Goal: Task Accomplishment & Management: Complete application form

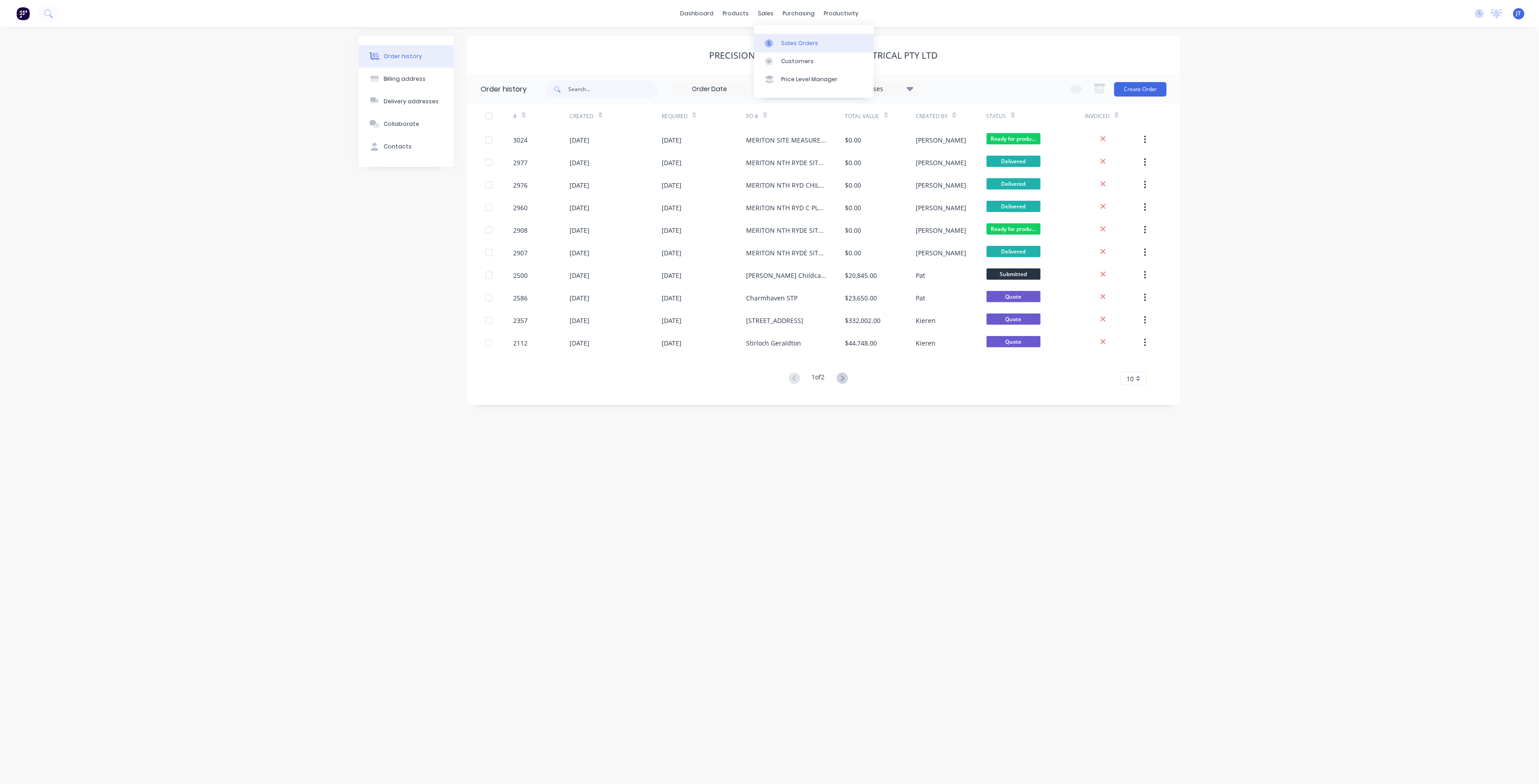
click at [815, 46] on div "Sales Orders" at bounding box center [800, 44] width 37 height 8
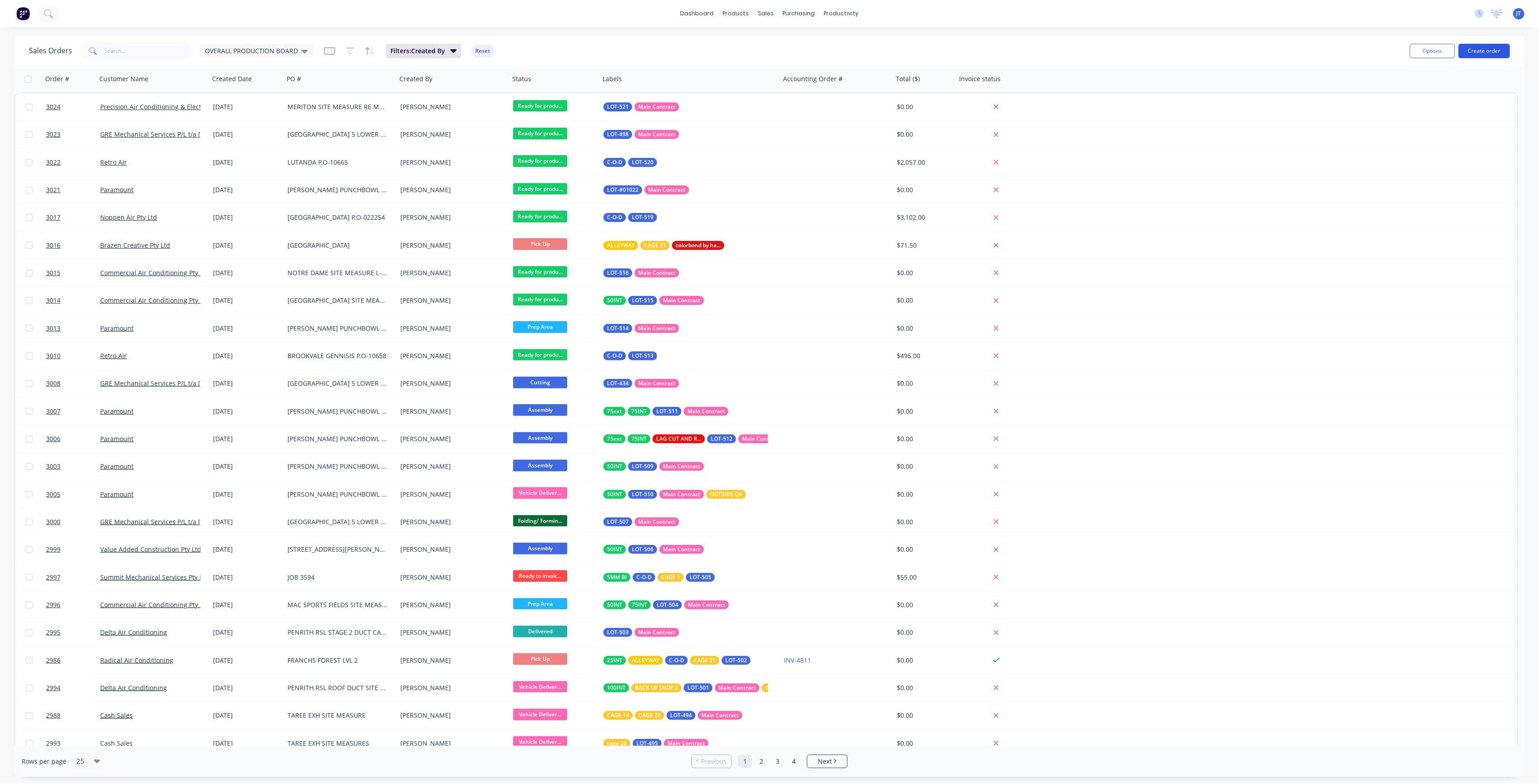
click at [1500, 53] on button "Create order" at bounding box center [1485, 51] width 51 height 14
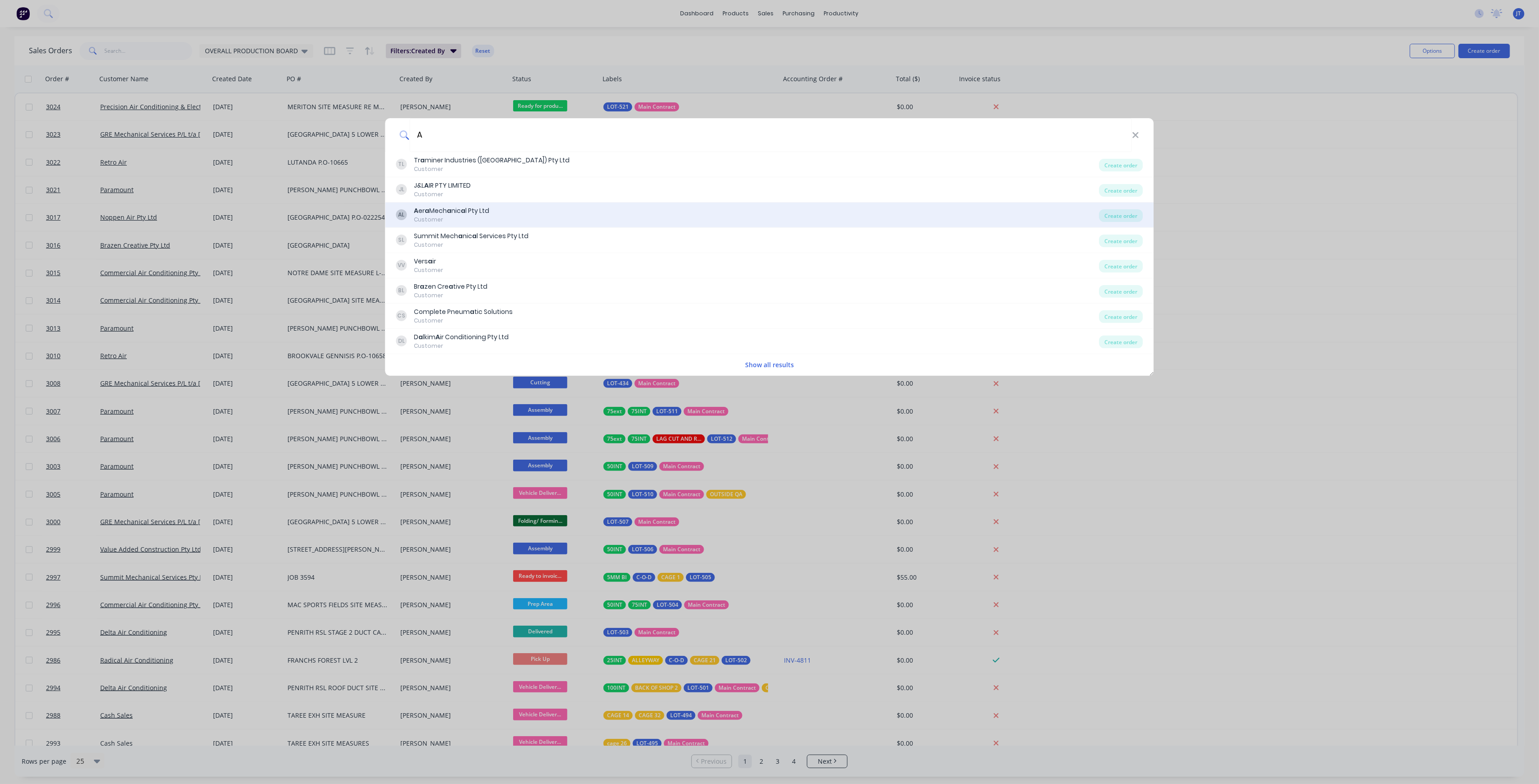
type input "A"
click at [641, 219] on div "AL A er a Mech a nic a l Pty Ltd Customer" at bounding box center [747, 214] width 703 height 17
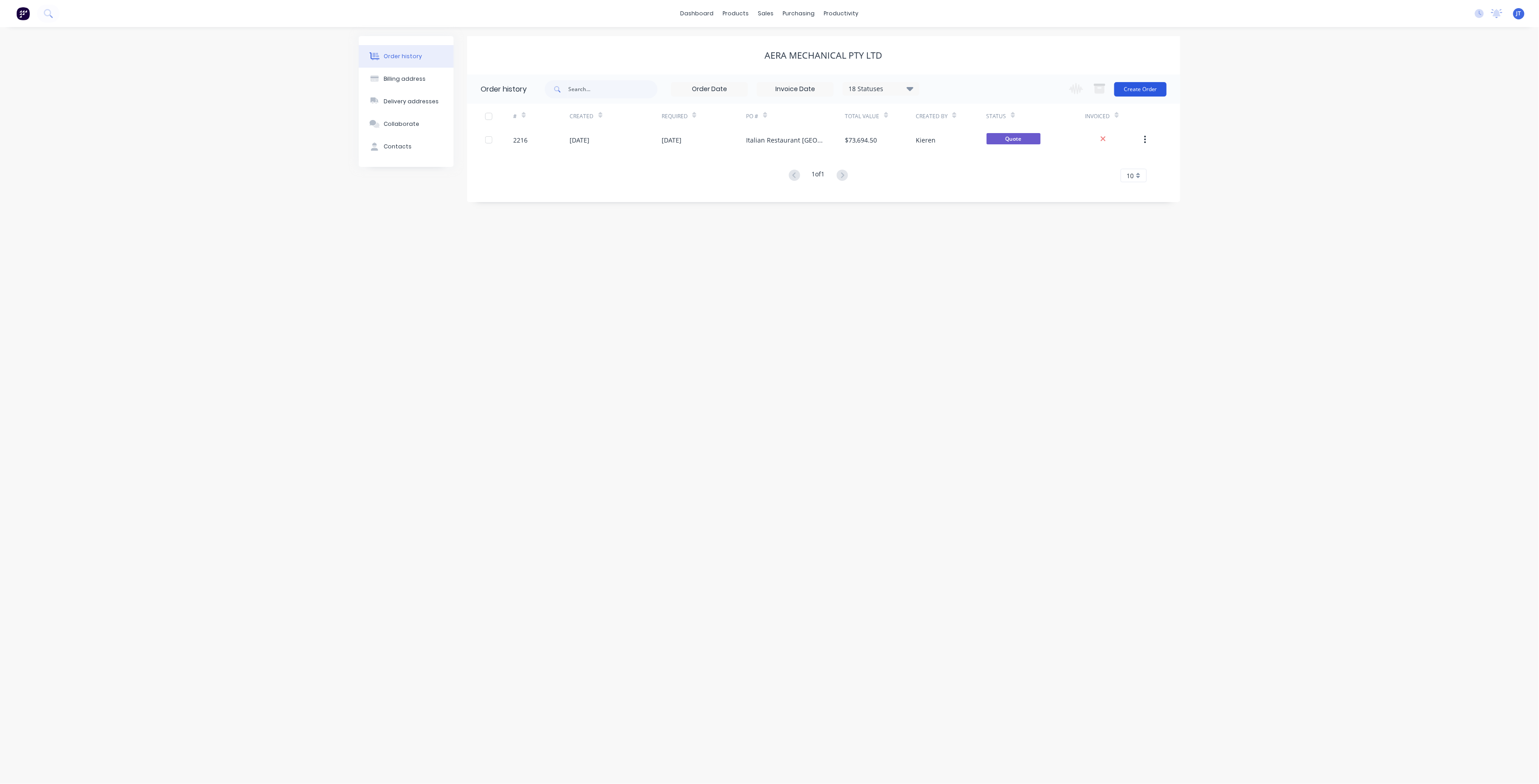
click at [1148, 93] on button "Create Order" at bounding box center [1141, 89] width 53 height 14
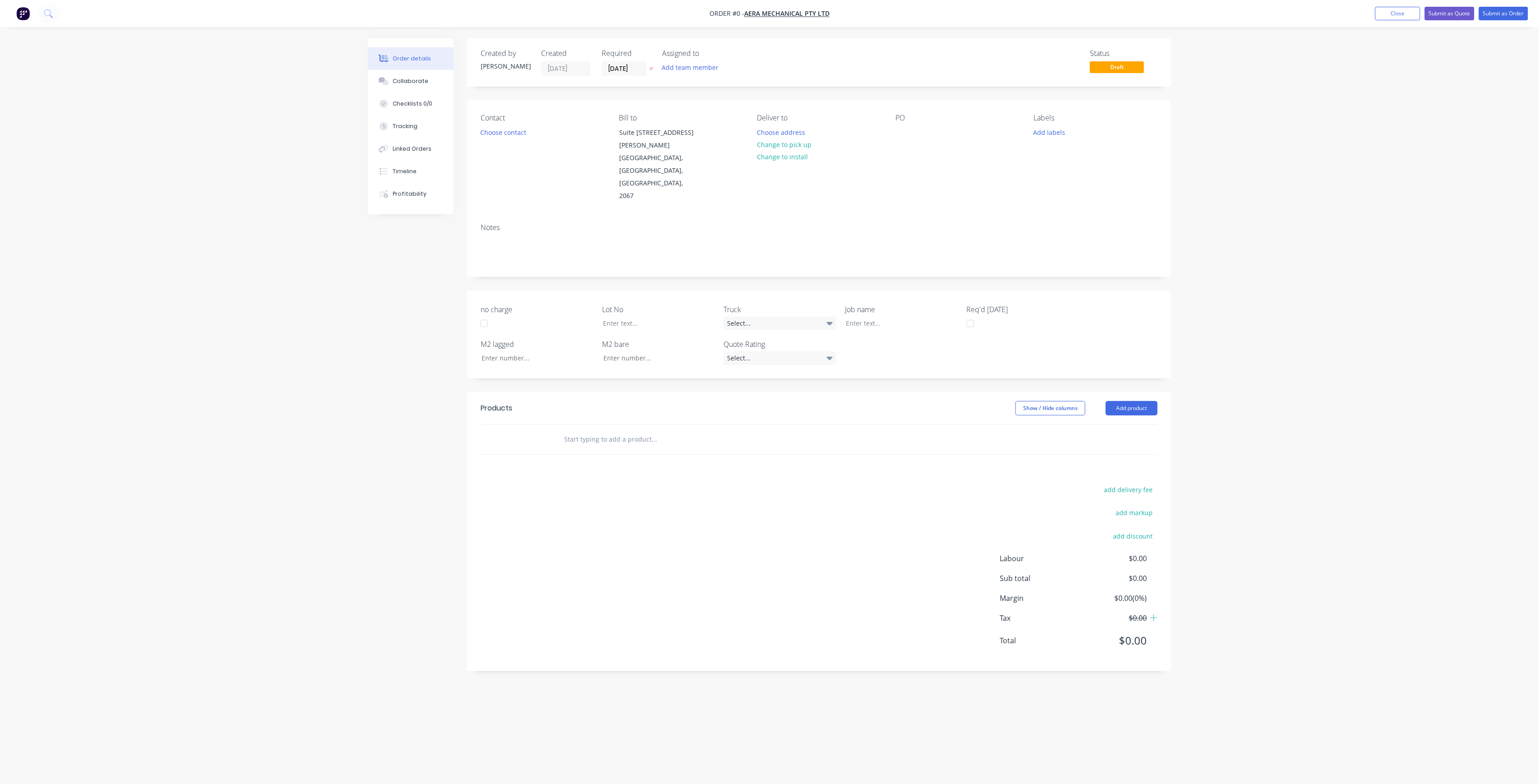
click at [691, 59] on div "Assigned to Add team member" at bounding box center [707, 62] width 90 height 27
click at [691, 67] on button "Add team member" at bounding box center [690, 67] width 66 height 12
click at [710, 115] on div "[PERSON_NAME] (You)" at bounding box center [735, 118] width 90 height 10
click at [634, 71] on div "Order details Collaborate Checklists 0/0 Tracking Linked Orders Timeline Profit…" at bounding box center [770, 374] width 821 height 673
click at [634, 69] on input "[DATE]" at bounding box center [624, 68] width 44 height 14
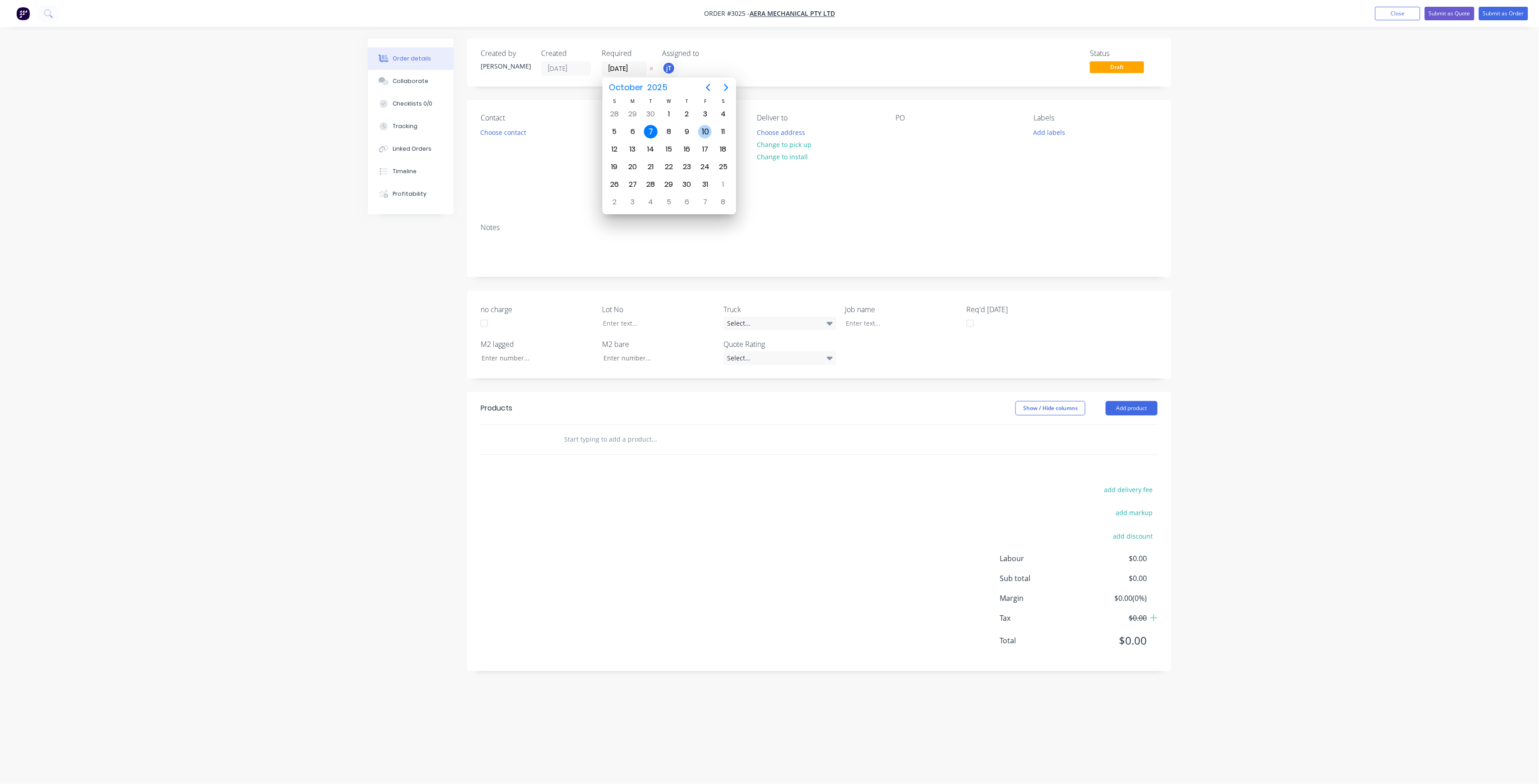
click at [710, 132] on div "10" at bounding box center [705, 131] width 14 height 14
type input "[DATE]"
click at [519, 132] on button "Choose contact" at bounding box center [503, 132] width 56 height 12
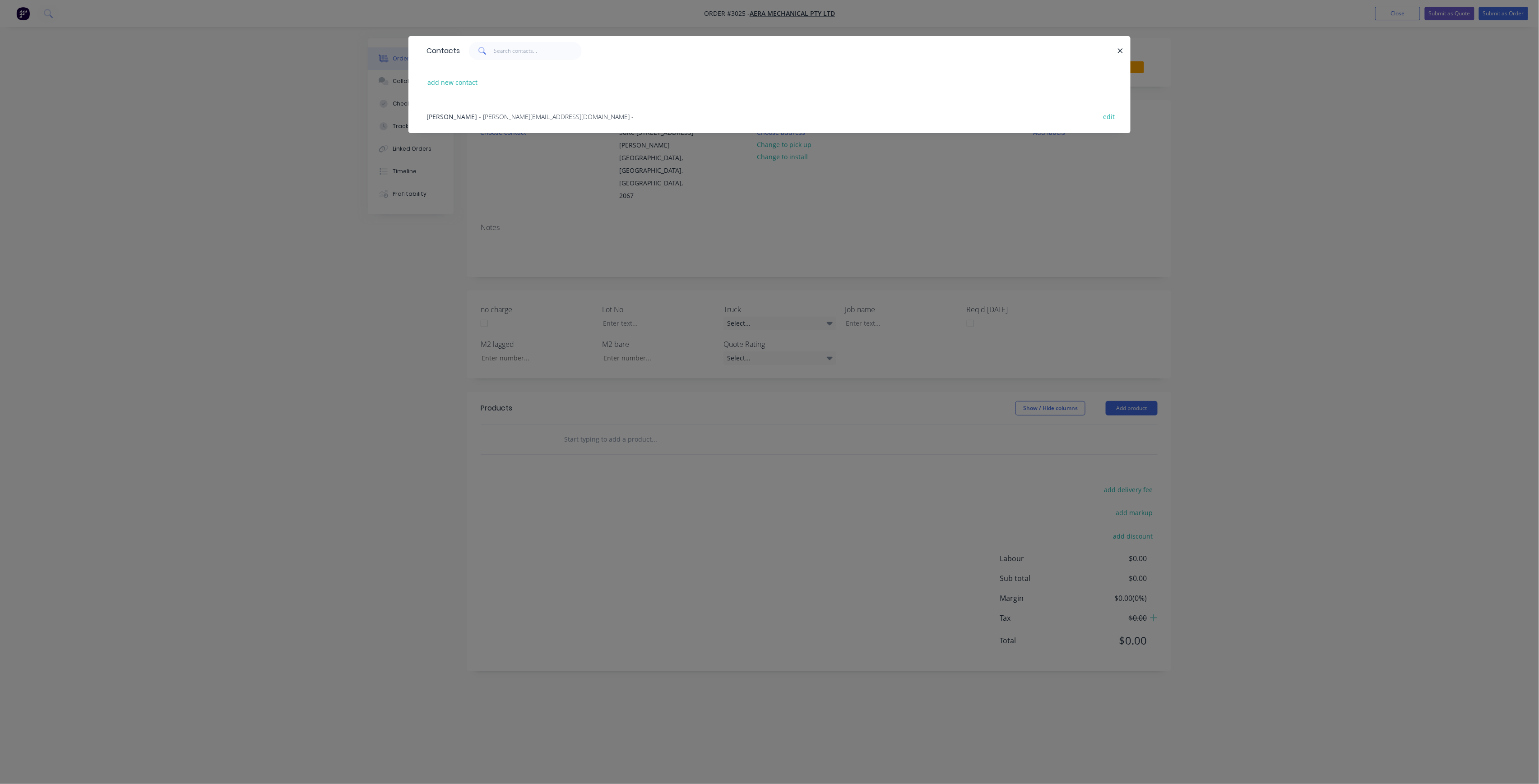
click at [519, 107] on div "George Vlahos - [EMAIL_ADDRESS][DOMAIN_NAME] - edit" at bounding box center [769, 116] width 695 height 34
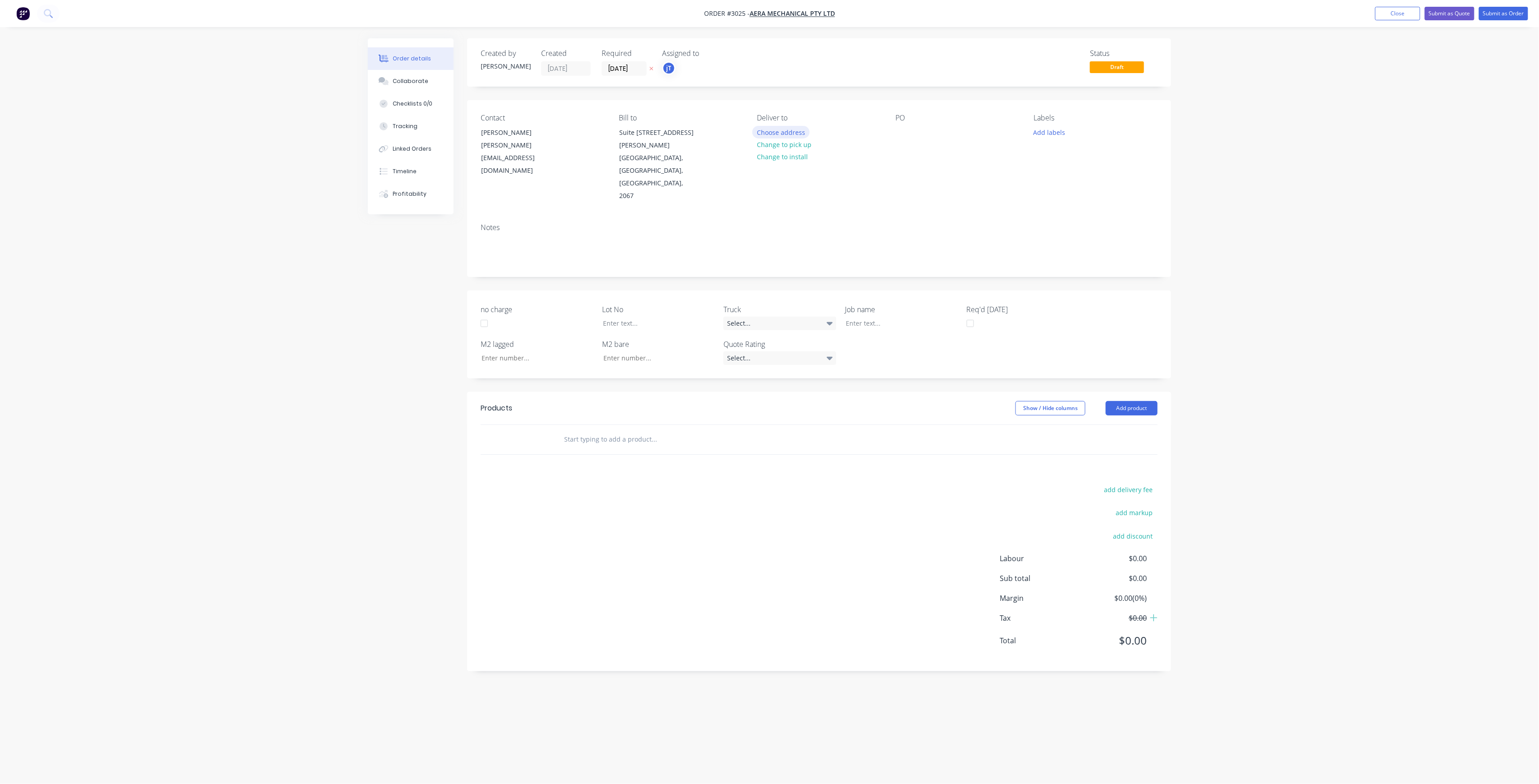
click at [799, 127] on button "Choose address" at bounding box center [781, 132] width 58 height 12
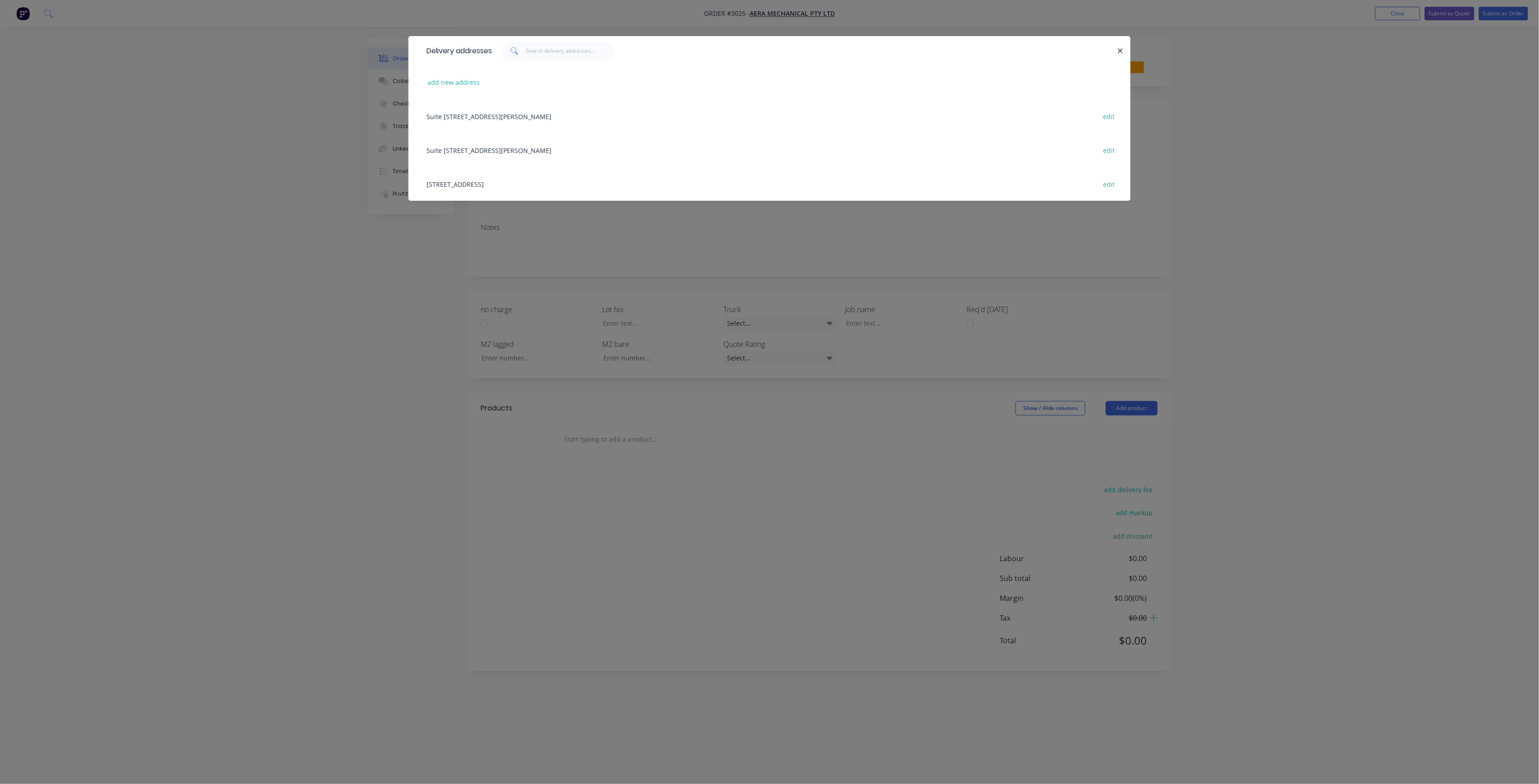
click at [636, 182] on div "[STREET_ADDRESS] edit" at bounding box center [769, 184] width 695 height 34
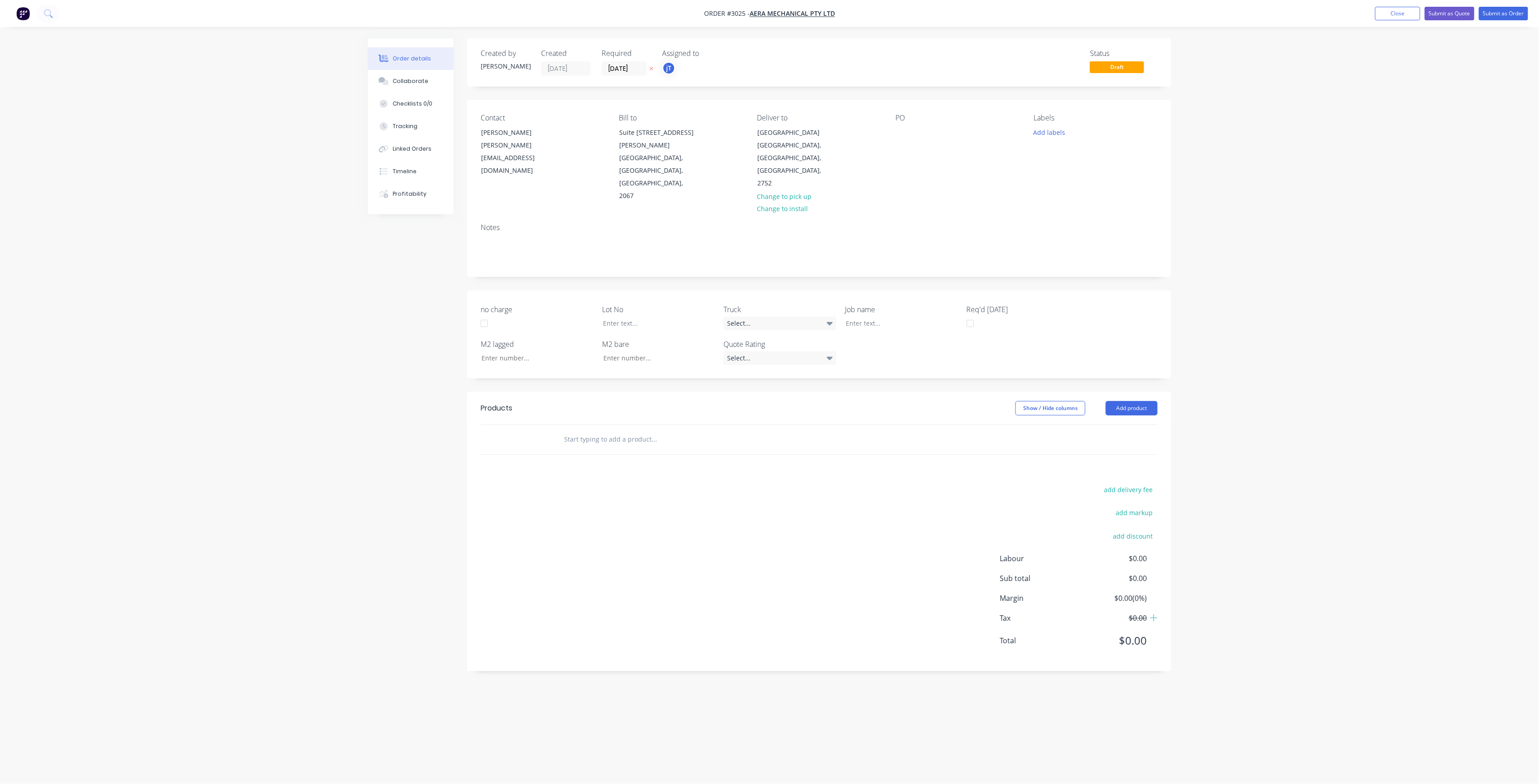
click at [898, 141] on div "PO" at bounding box center [957, 158] width 124 height 89
click at [902, 136] on div at bounding box center [903, 133] width 14 height 13
click at [1051, 129] on button "Add labels" at bounding box center [1049, 132] width 41 height 12
click at [1087, 155] on input "text" at bounding box center [1109, 159] width 94 height 18
type input "lot-523"
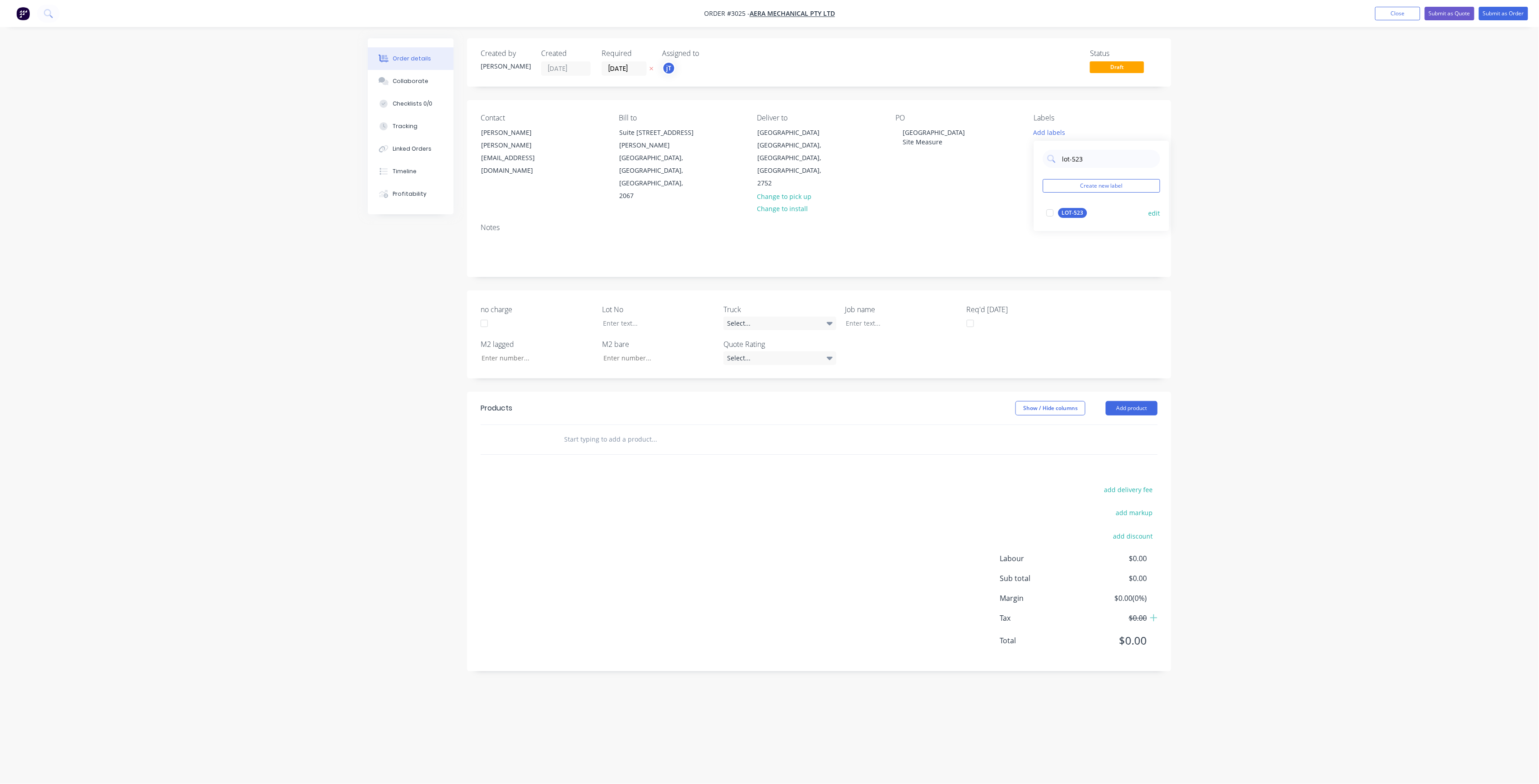
click at [1078, 217] on div "LOT-523" at bounding box center [1072, 213] width 29 height 10
click at [677, 316] on div at bounding box center [652, 323] width 113 height 13
drag, startPoint x: 943, startPoint y: 147, endPoint x: 902, endPoint y: 136, distance: 42.4
click at [902, 136] on div "[GEOGRAPHIC_DATA] Site Measure" at bounding box center [934, 137] width 78 height 23
copy div "[GEOGRAPHIC_DATA] Site Measure"
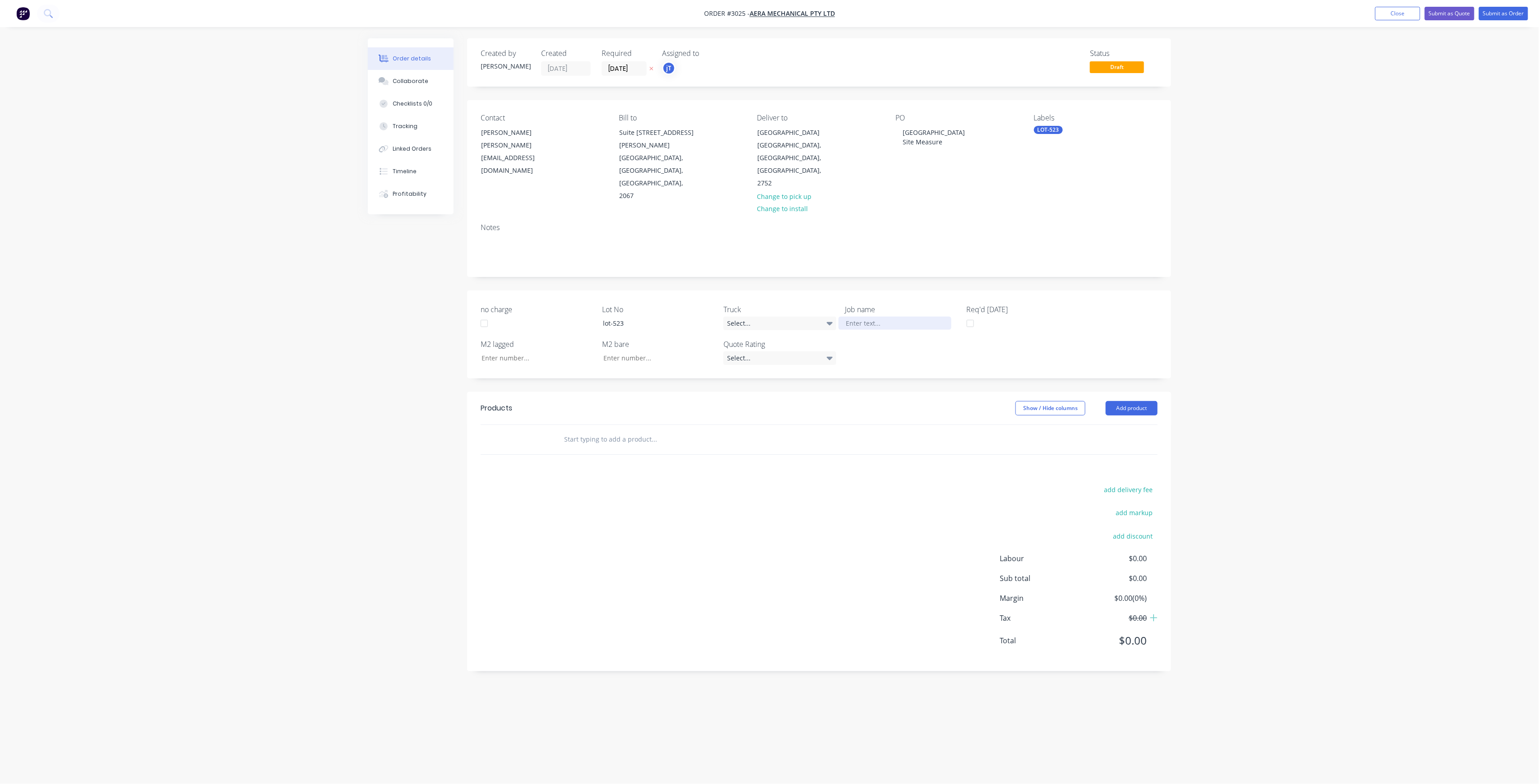
click at [876, 316] on div at bounding box center [895, 323] width 113 height 13
paste div
click at [629, 434] on div at bounding box center [715, 448] width 325 height 29
click at [629, 439] on input "text" at bounding box center [654, 448] width 180 height 18
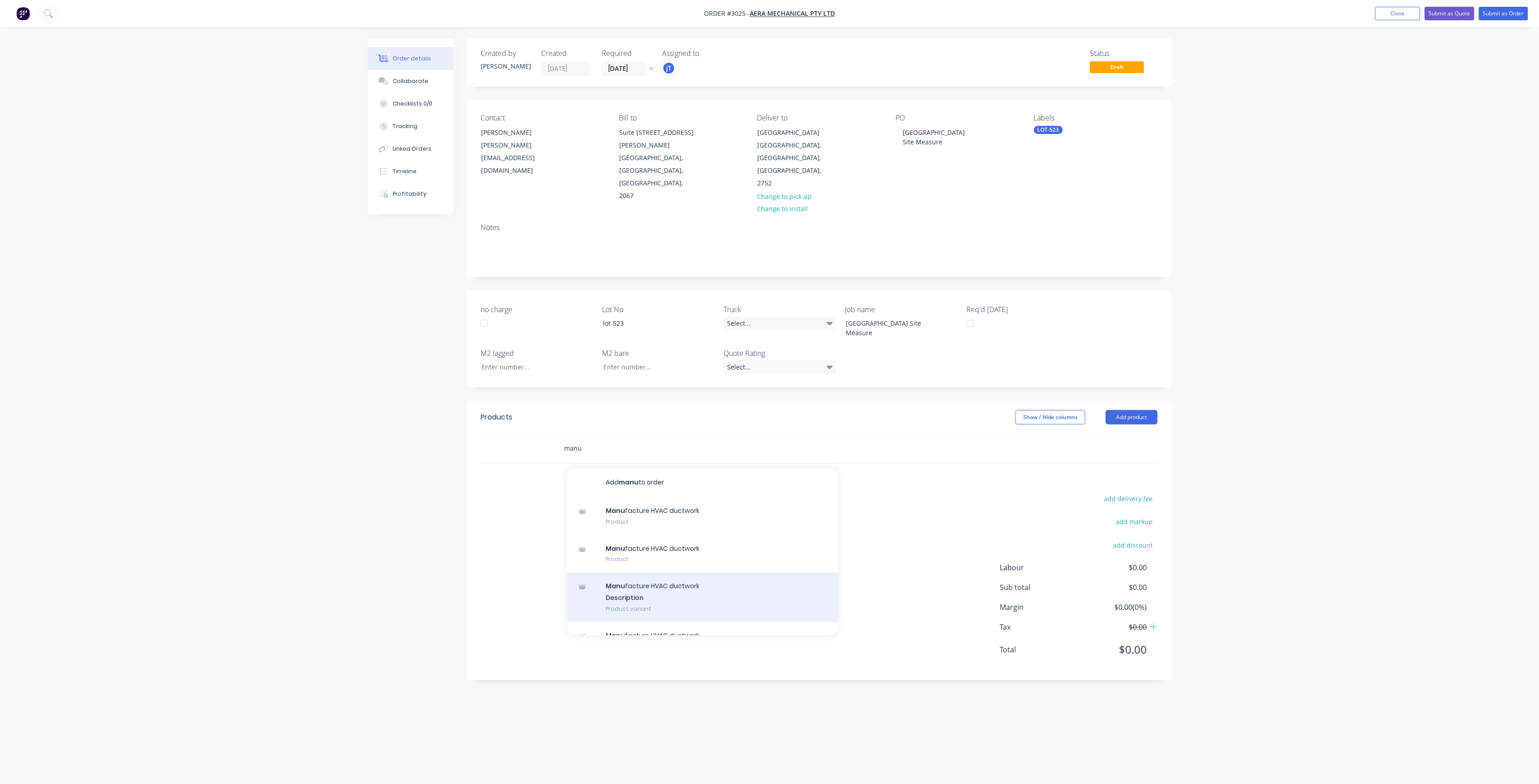
type input "manu"
click at [667, 573] on div "Manu facture HVAC ductwork Description Product variant" at bounding box center [703, 597] width 271 height 50
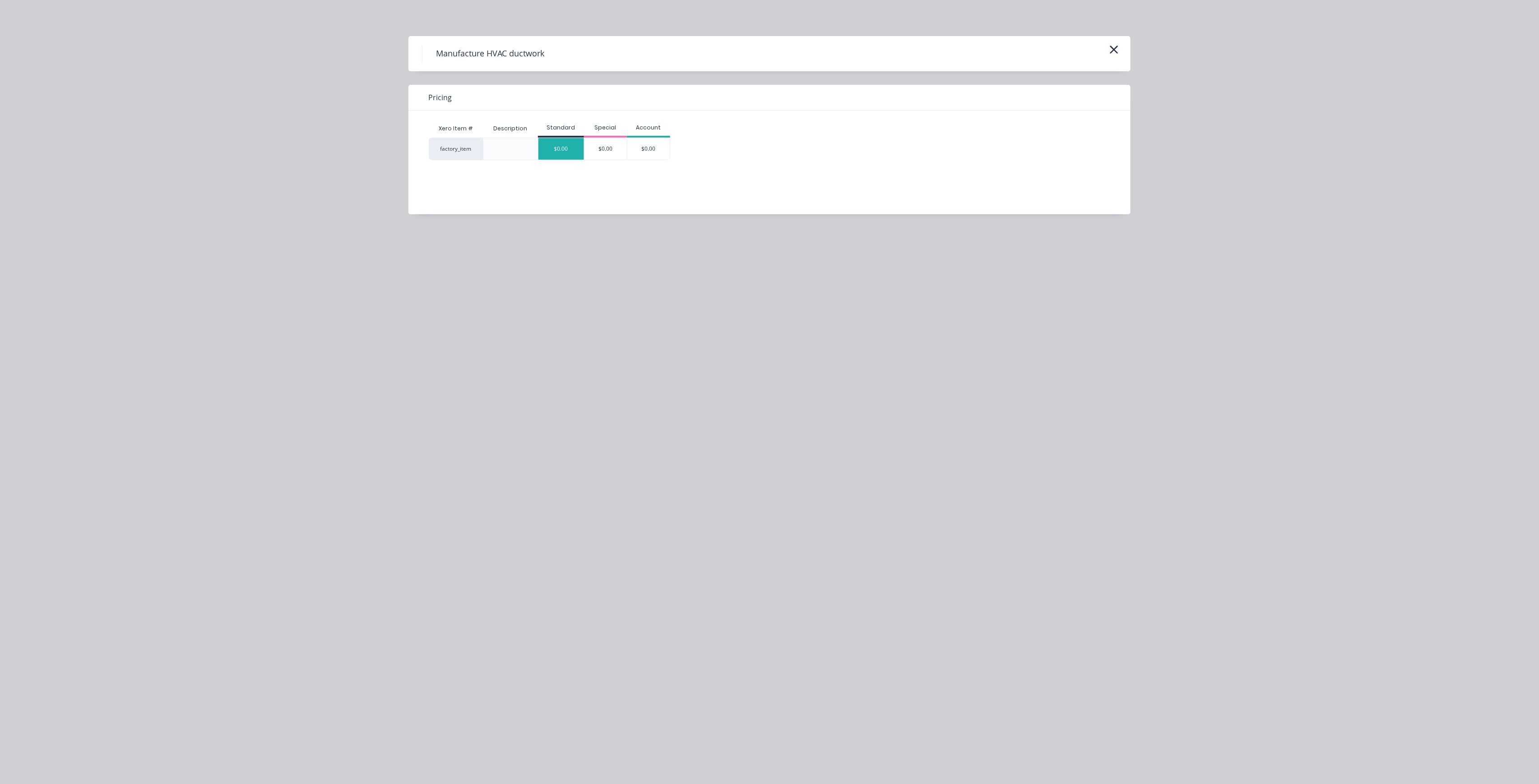
click at [562, 150] on div "$0.00" at bounding box center [561, 149] width 45 height 21
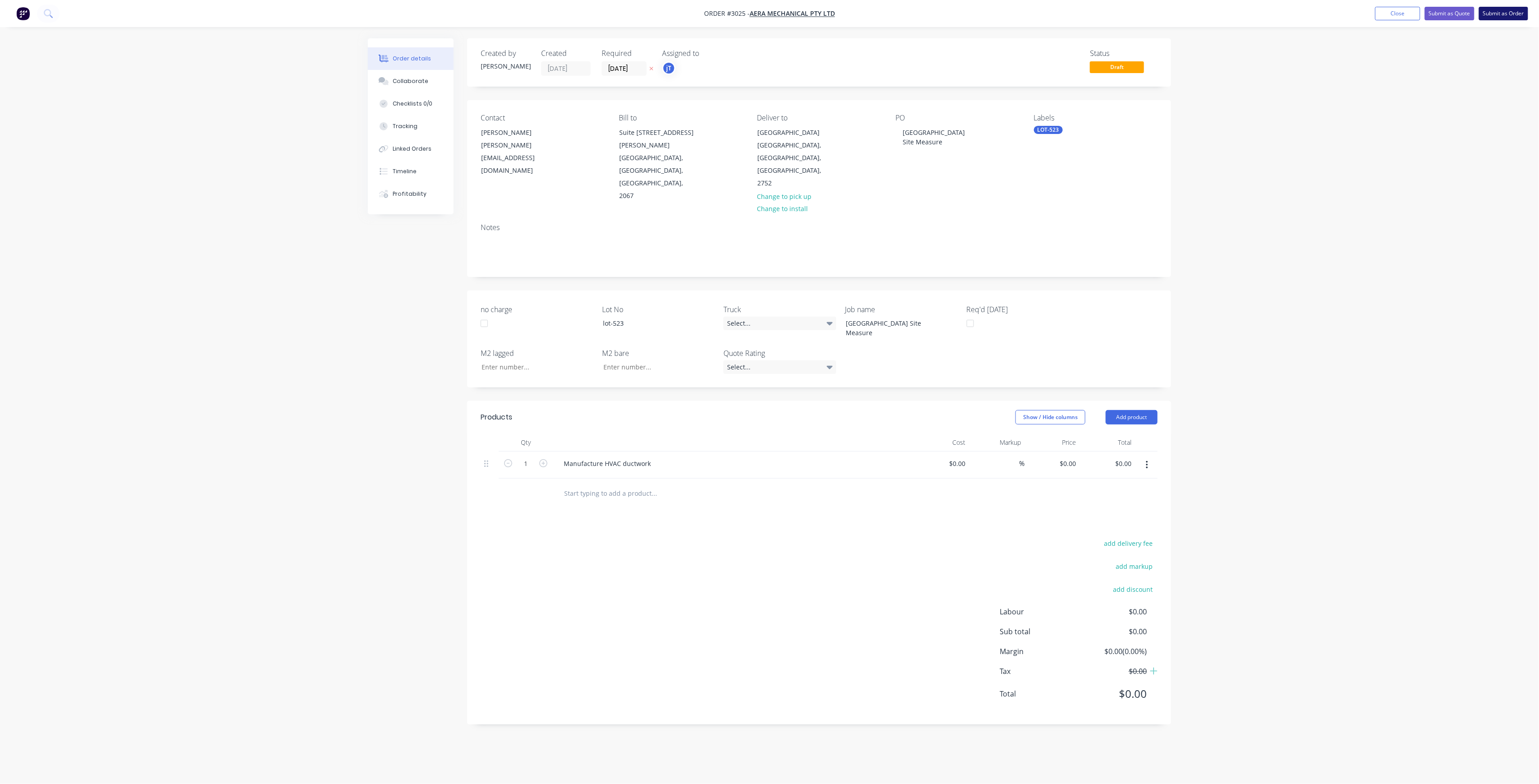
click at [1495, 17] on button "Submit as Order" at bounding box center [1504, 13] width 49 height 14
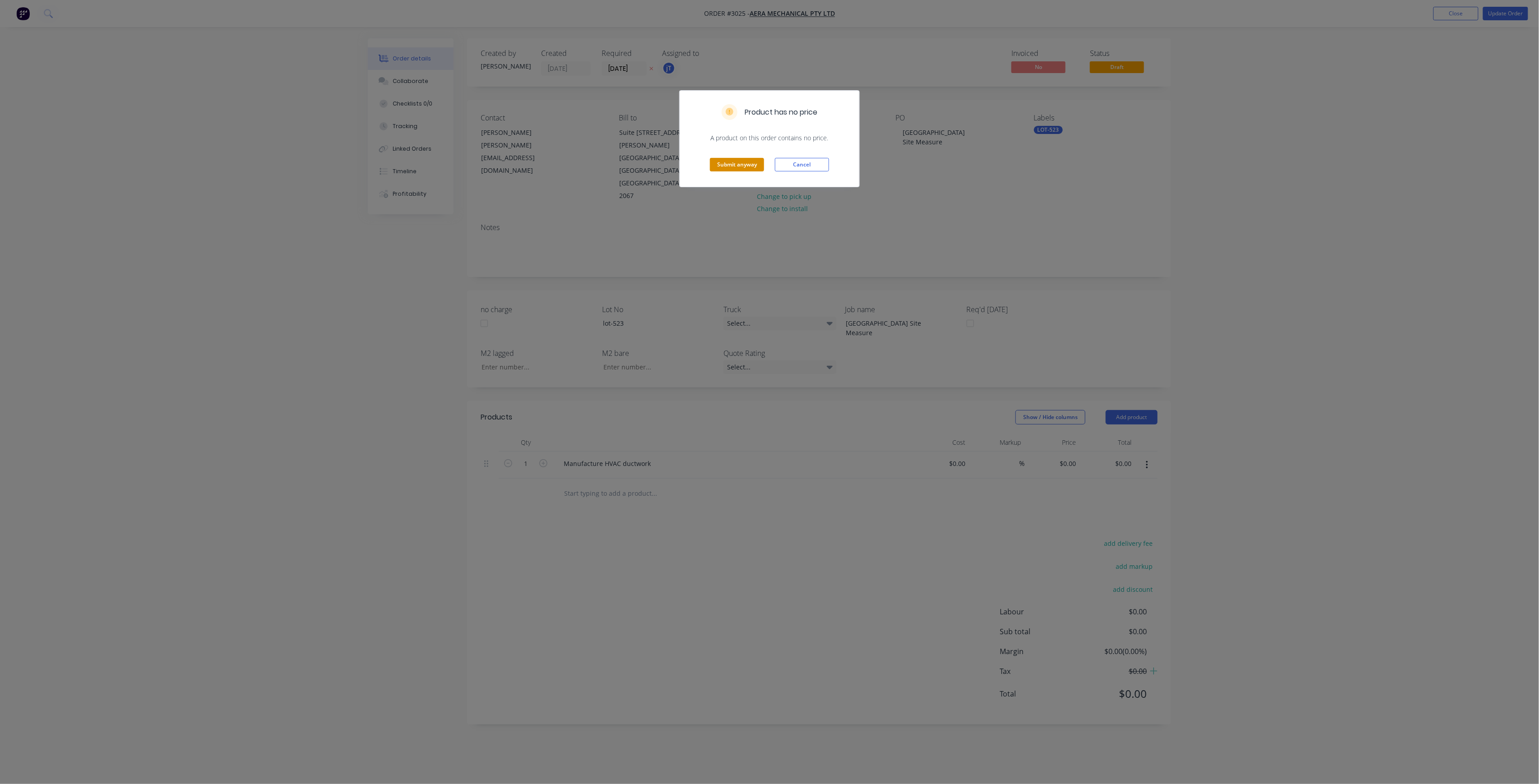
click at [744, 166] on button "Submit anyway" at bounding box center [737, 164] width 54 height 14
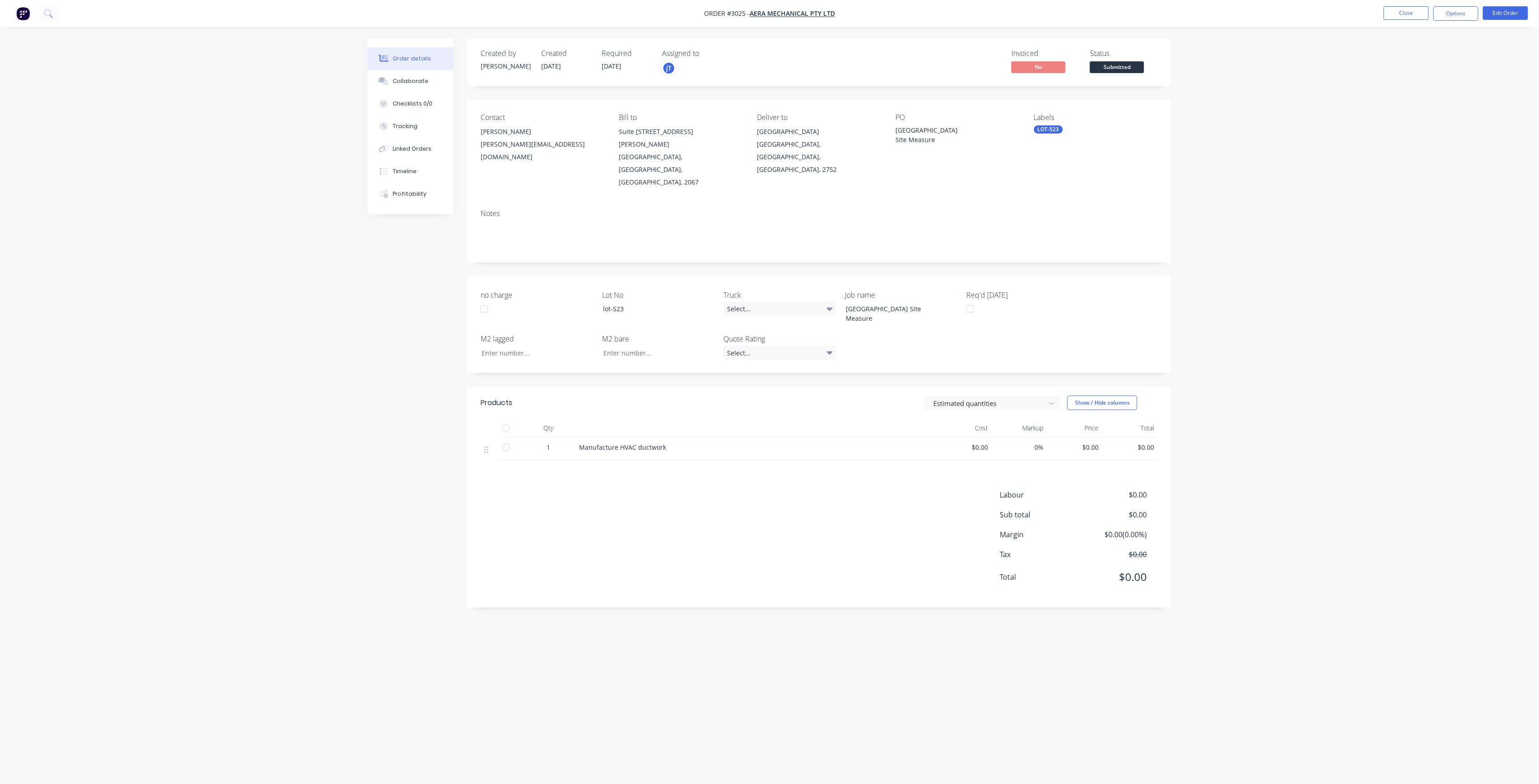
click at [1051, 127] on div "LOT-523" at bounding box center [1049, 130] width 29 height 8
click at [1090, 156] on input "text" at bounding box center [1109, 155] width 94 height 18
type input "c"
type input "C-"
drag, startPoint x: 1088, startPoint y: 152, endPoint x: 1047, endPoint y: 163, distance: 42.4
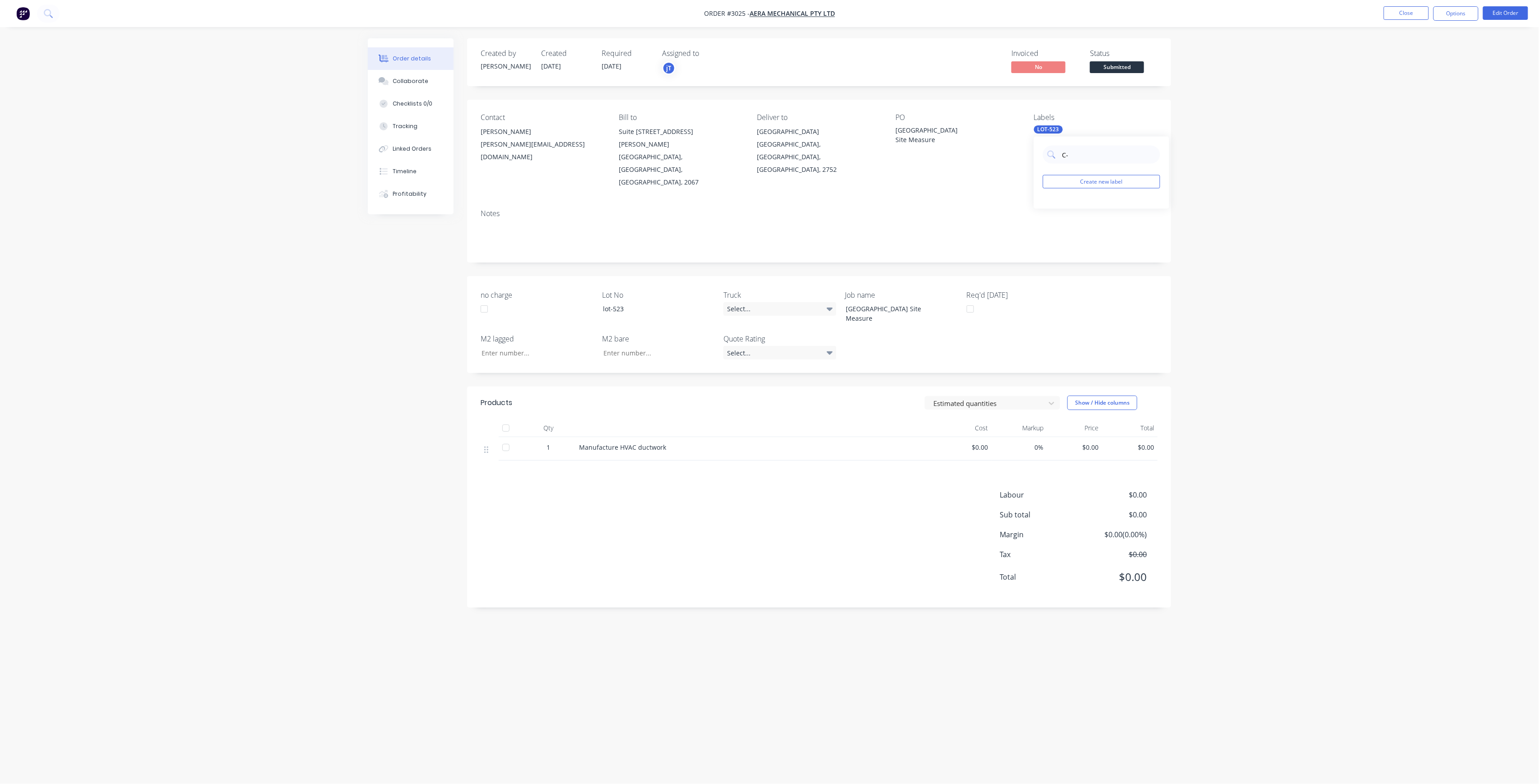
click at [1047, 163] on div "C- Create new label" at bounding box center [1102, 173] width 136 height 72
type input "c"
click at [1072, 261] on div "C-O-D" at bounding box center [1069, 263] width 23 height 10
click at [986, 244] on div "Created by [PERSON_NAME] Created [DATE] Required [DATE] Assigned to jT Invoiced…" at bounding box center [819, 322] width 704 height 569
click at [667, 73] on div "jT" at bounding box center [669, 68] width 14 height 14
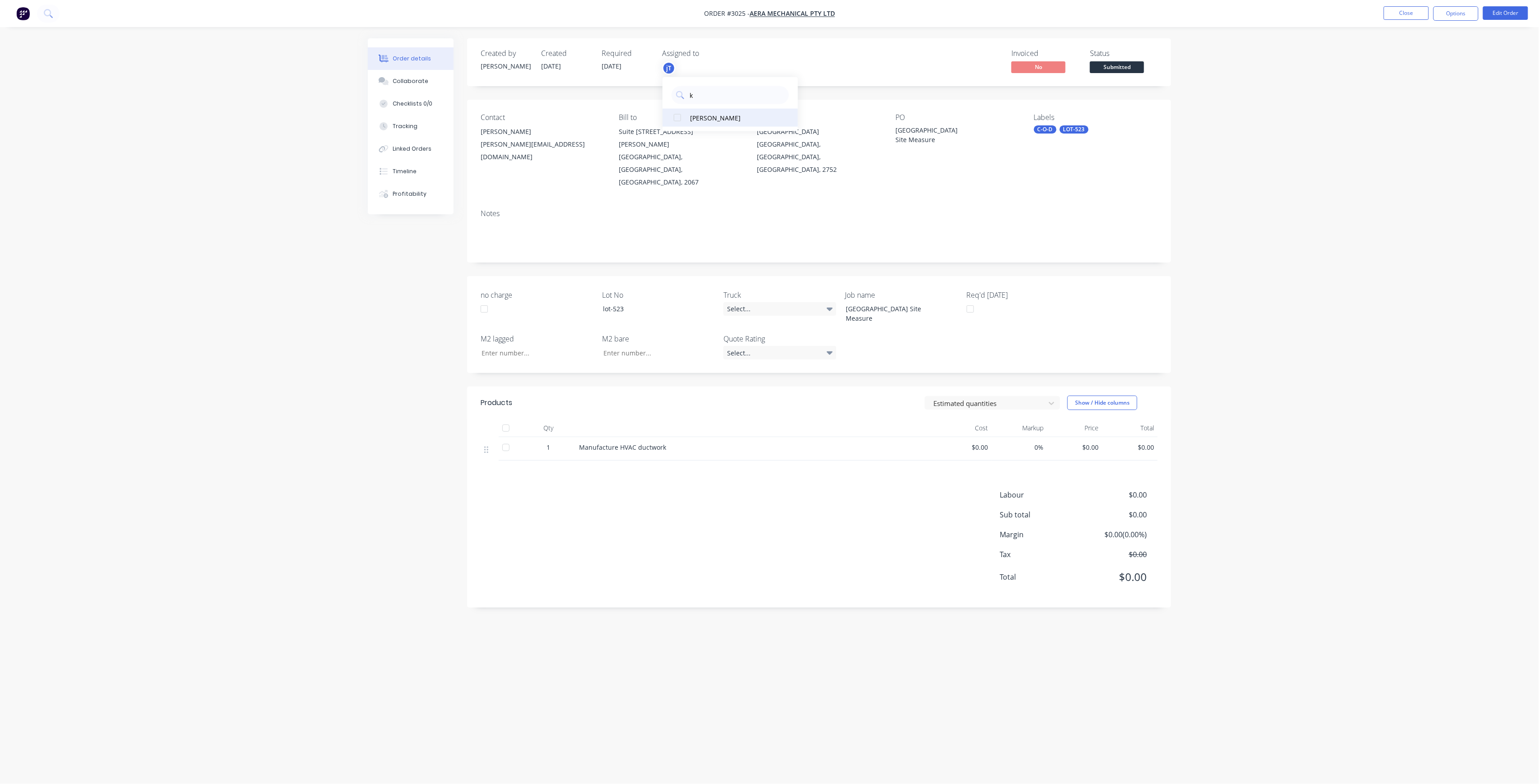
type input "k"
click at [715, 117] on div "[PERSON_NAME]" at bounding box center [735, 118] width 90 height 10
click at [1114, 73] on button "Submitted" at bounding box center [1117, 68] width 54 height 14
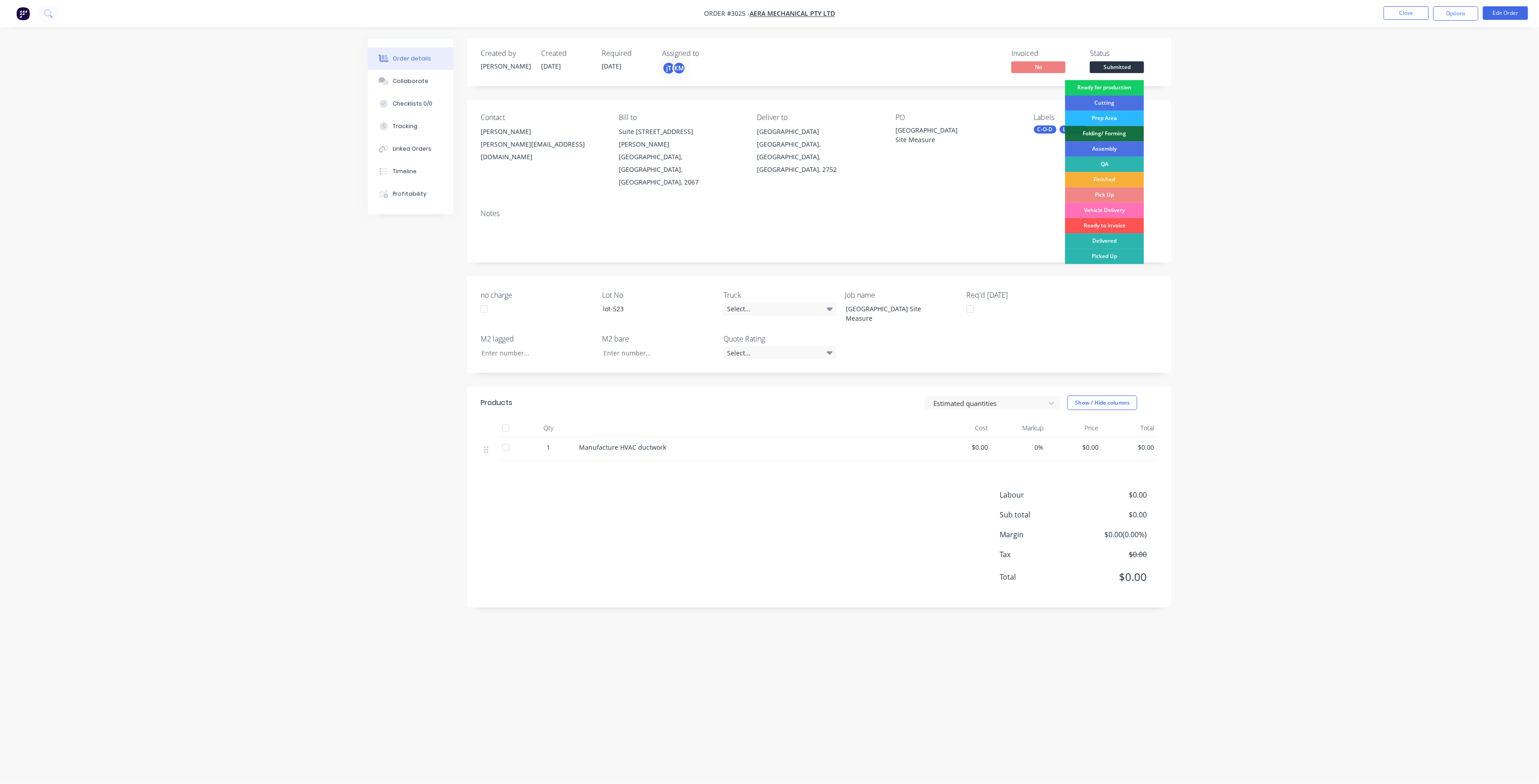
click at [1112, 92] on div "Ready for production" at bounding box center [1105, 88] width 79 height 16
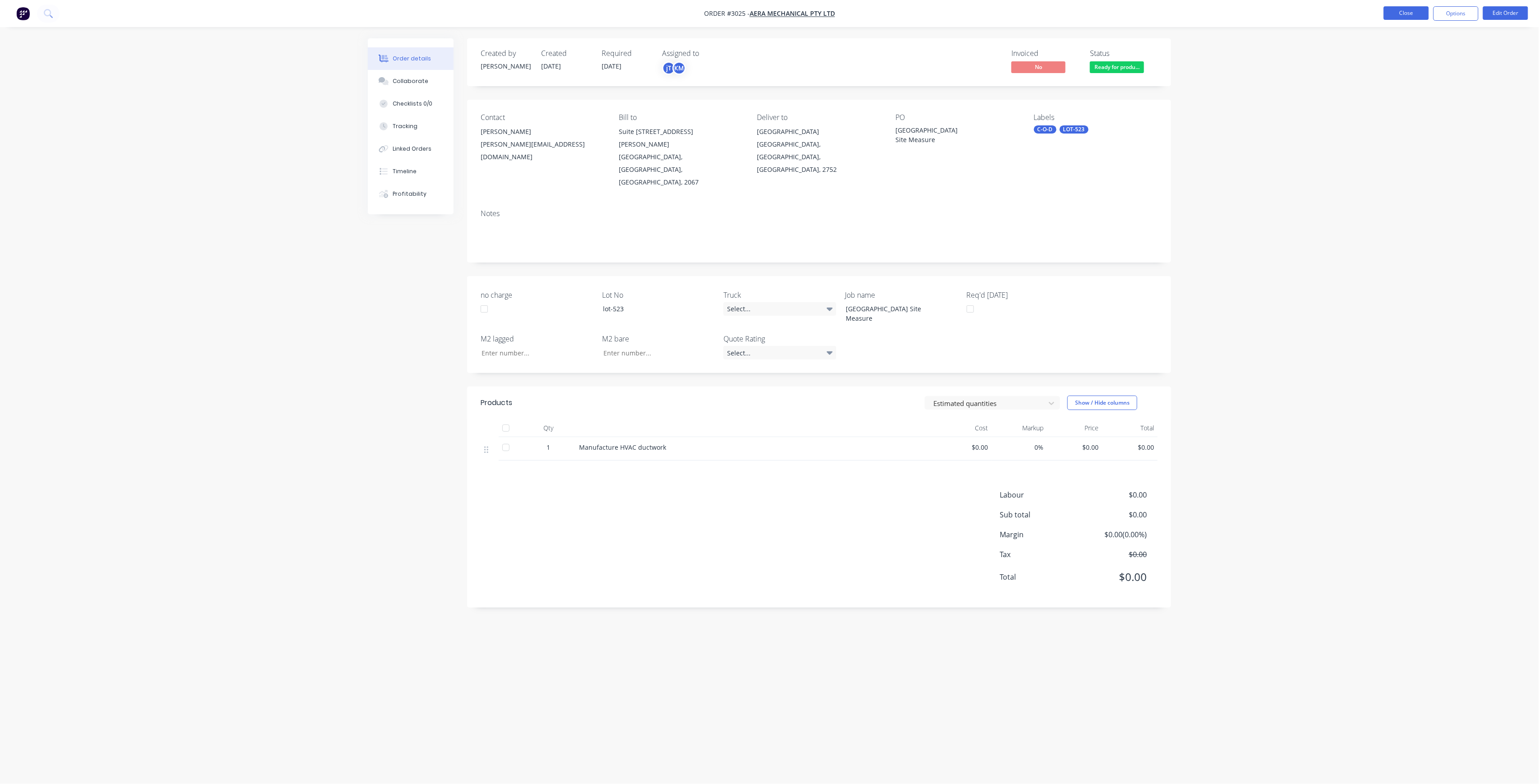
click at [1415, 11] on button "Close" at bounding box center [1406, 13] width 45 height 14
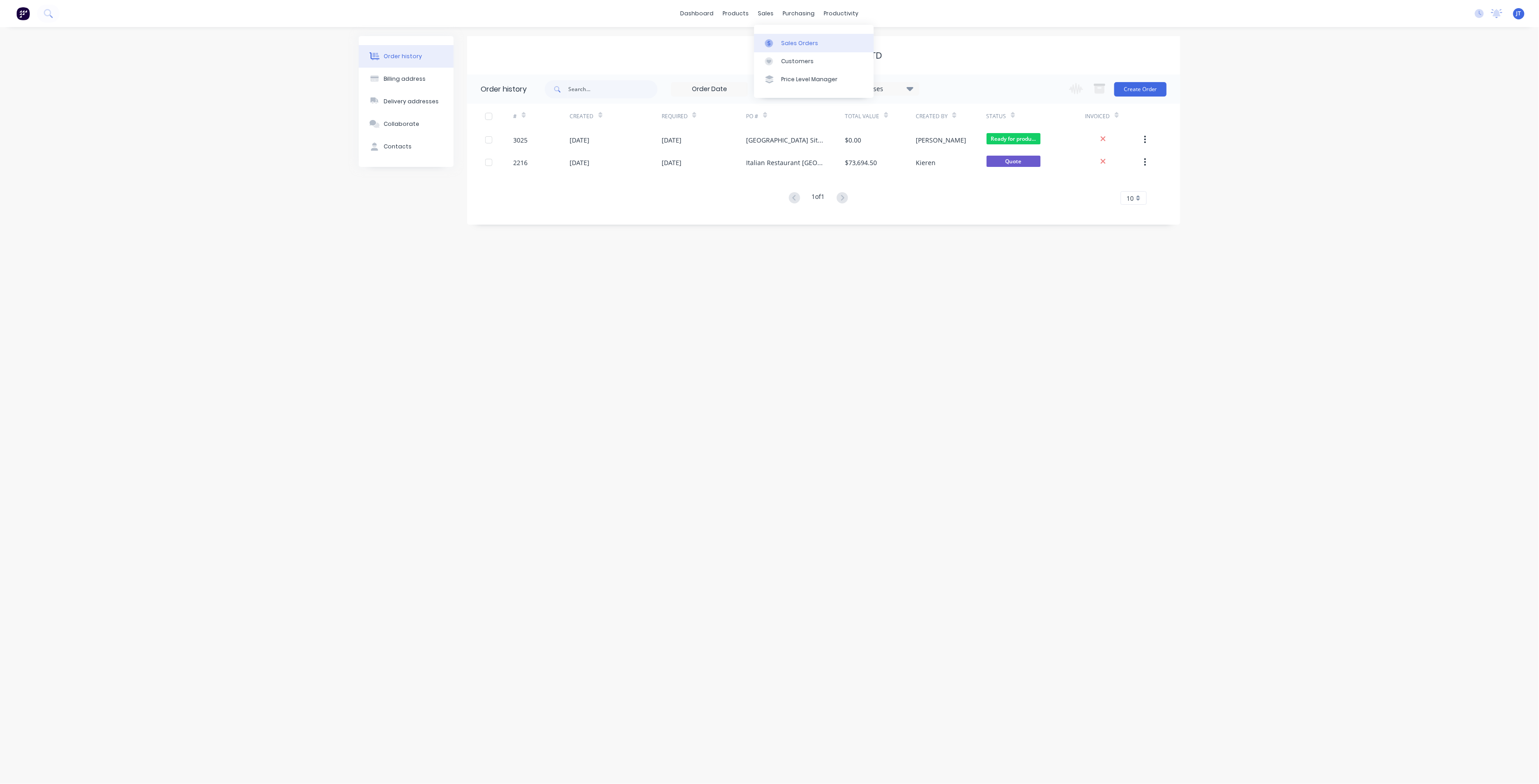
click at [800, 45] on div "Sales Orders" at bounding box center [800, 44] width 37 height 8
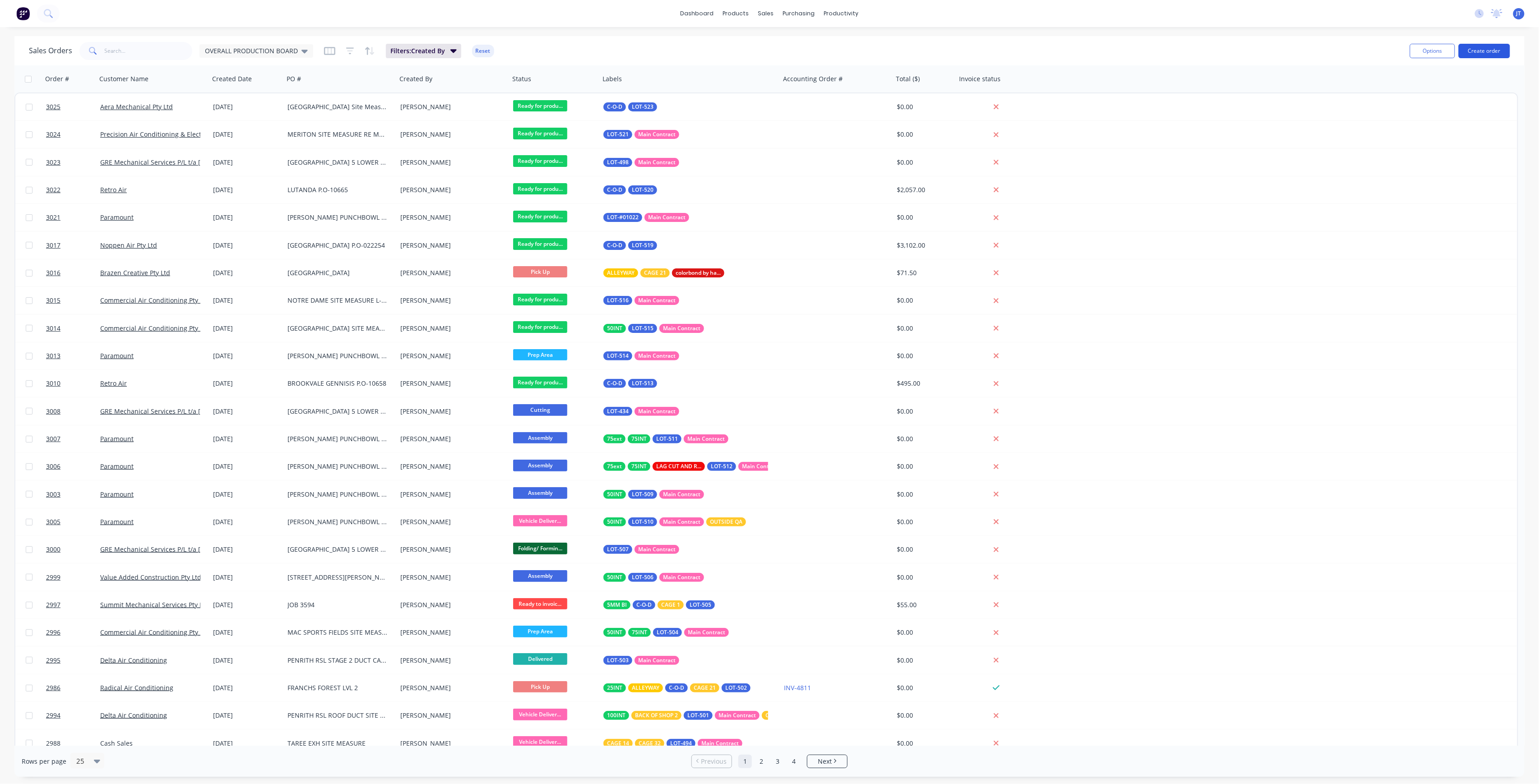
click at [1473, 45] on button "Create order" at bounding box center [1485, 51] width 51 height 14
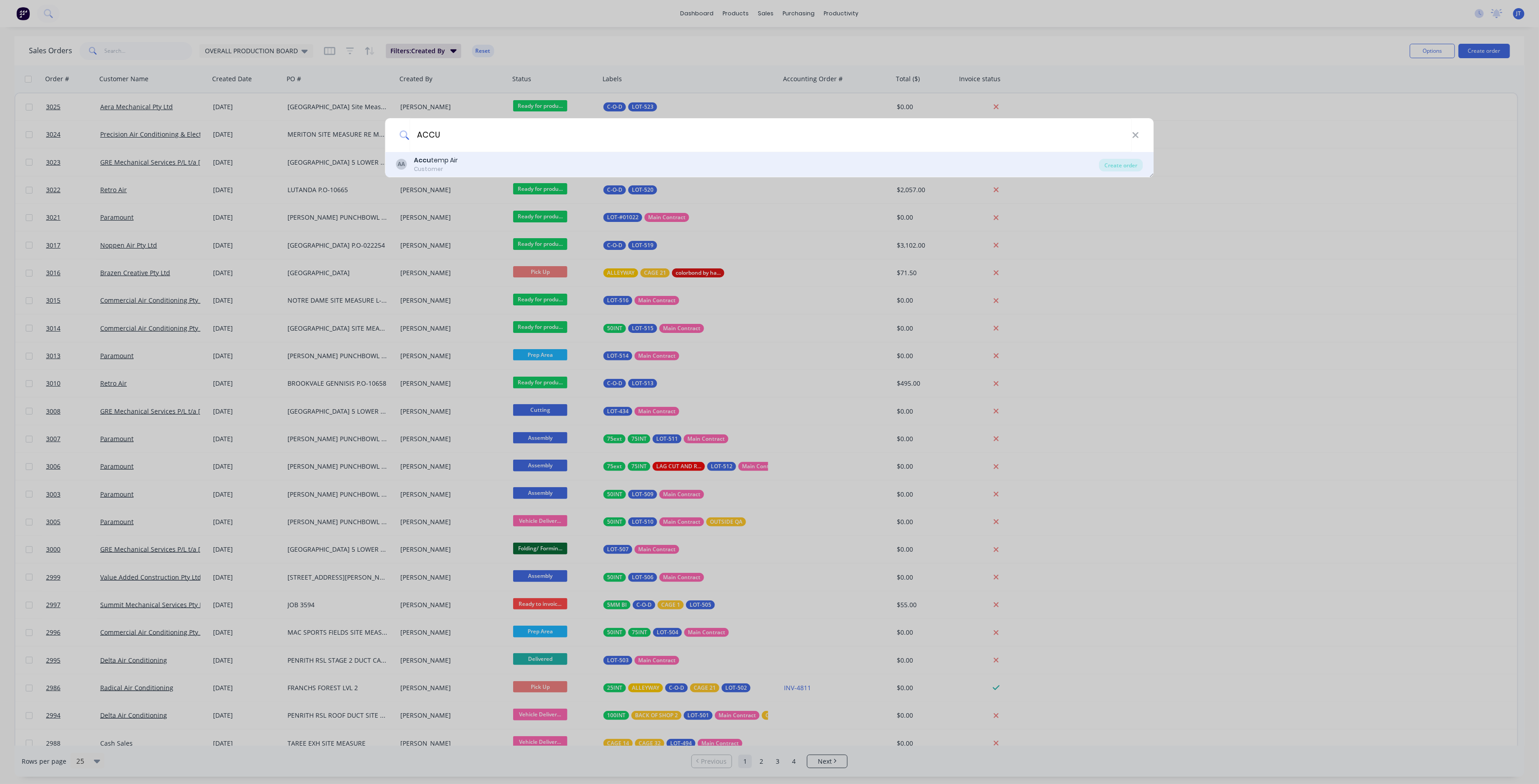
type input "ACCU"
click at [450, 158] on div "Accu temp Air" at bounding box center [436, 161] width 44 height 10
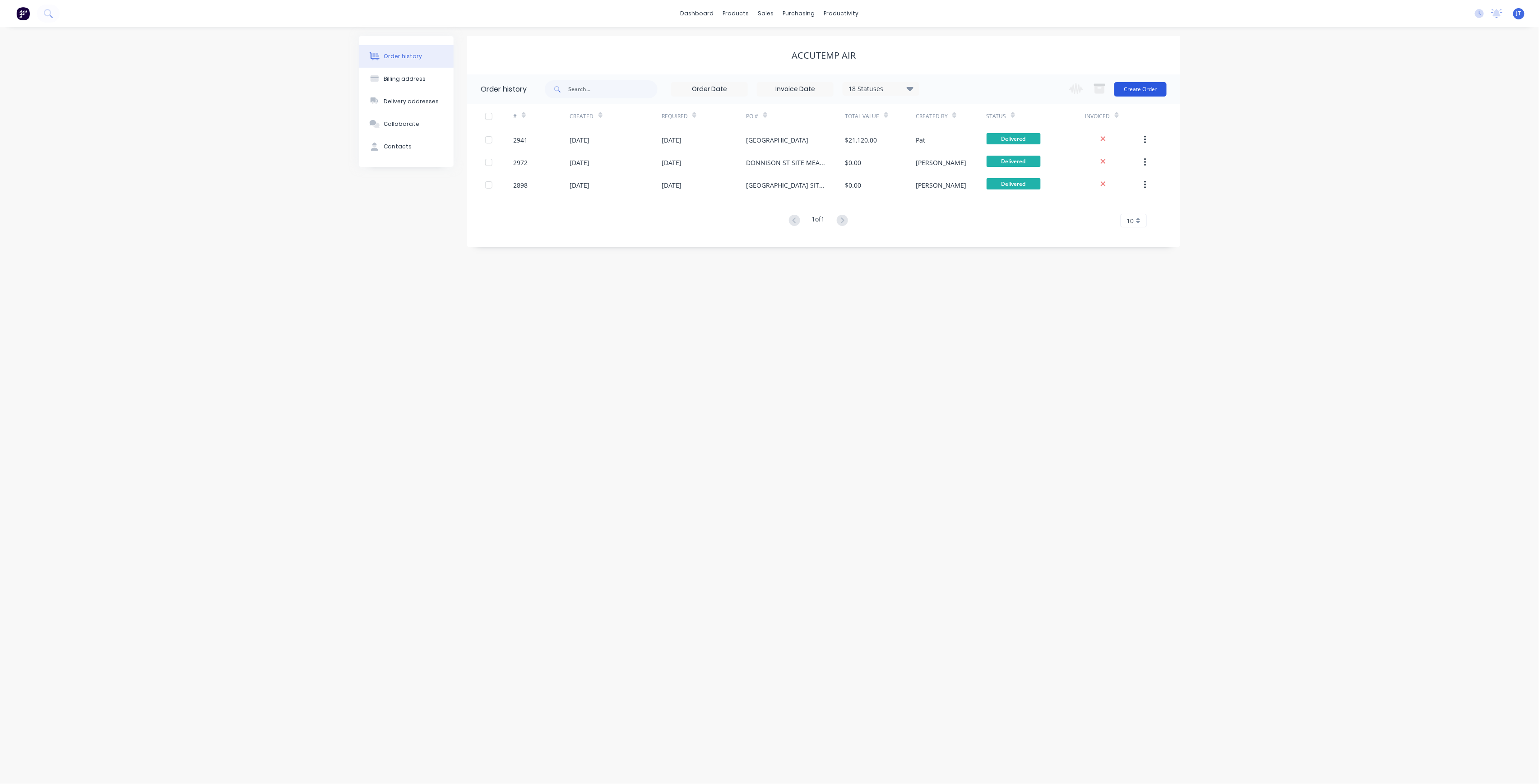
click at [1136, 92] on button "Create Order" at bounding box center [1141, 89] width 53 height 14
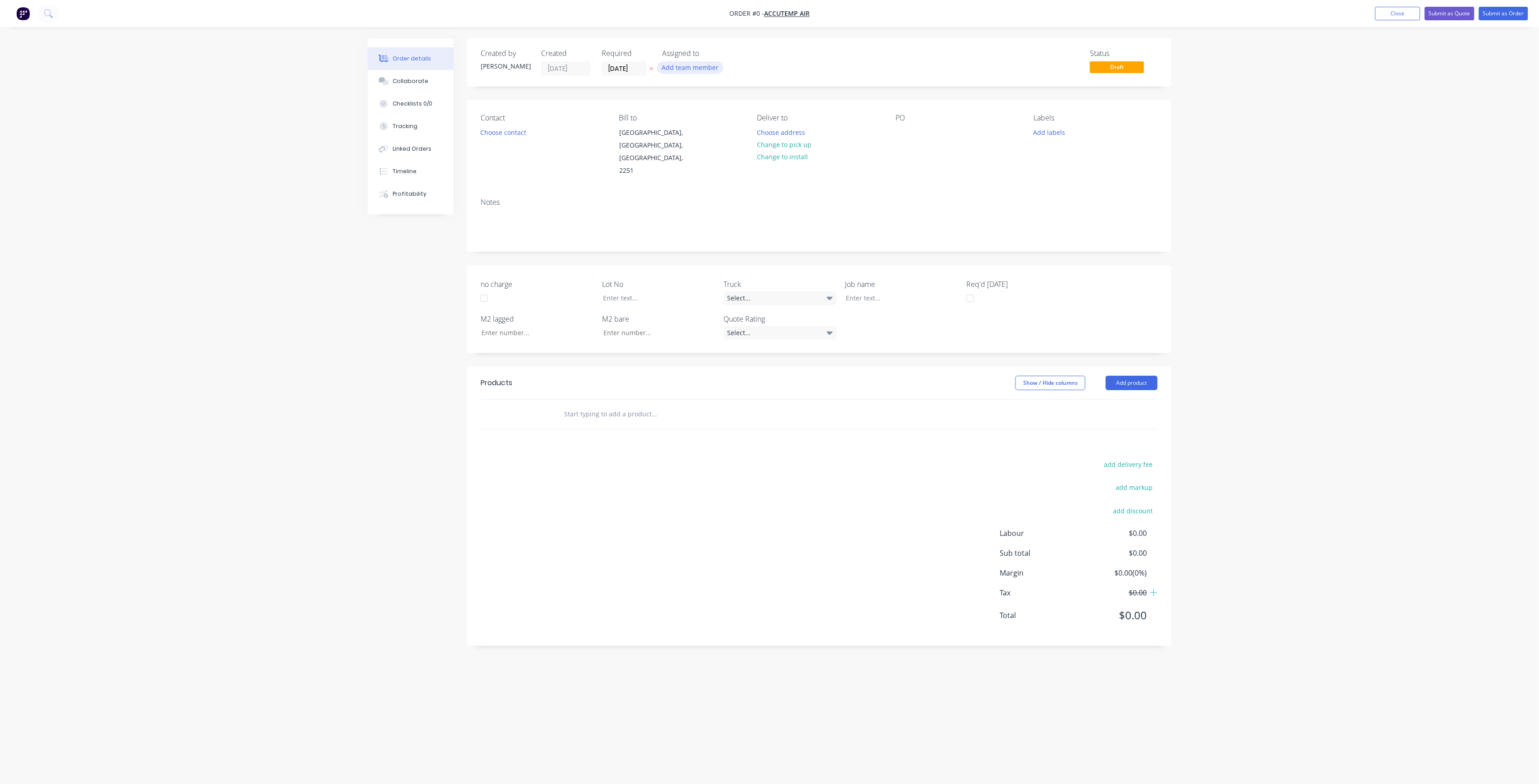
click at [697, 63] on button "Add team member" at bounding box center [690, 67] width 66 height 12
click at [708, 116] on div "[PERSON_NAME] (You)" at bounding box center [735, 118] width 90 height 10
click at [639, 67] on div "Creating draft order... Loading... Order details Collaborate Checklists 0/0 Tra…" at bounding box center [770, 374] width 821 height 673
click at [637, 66] on input "[DATE]" at bounding box center [624, 68] width 44 height 14
click at [667, 129] on div "8" at bounding box center [669, 131] width 14 height 14
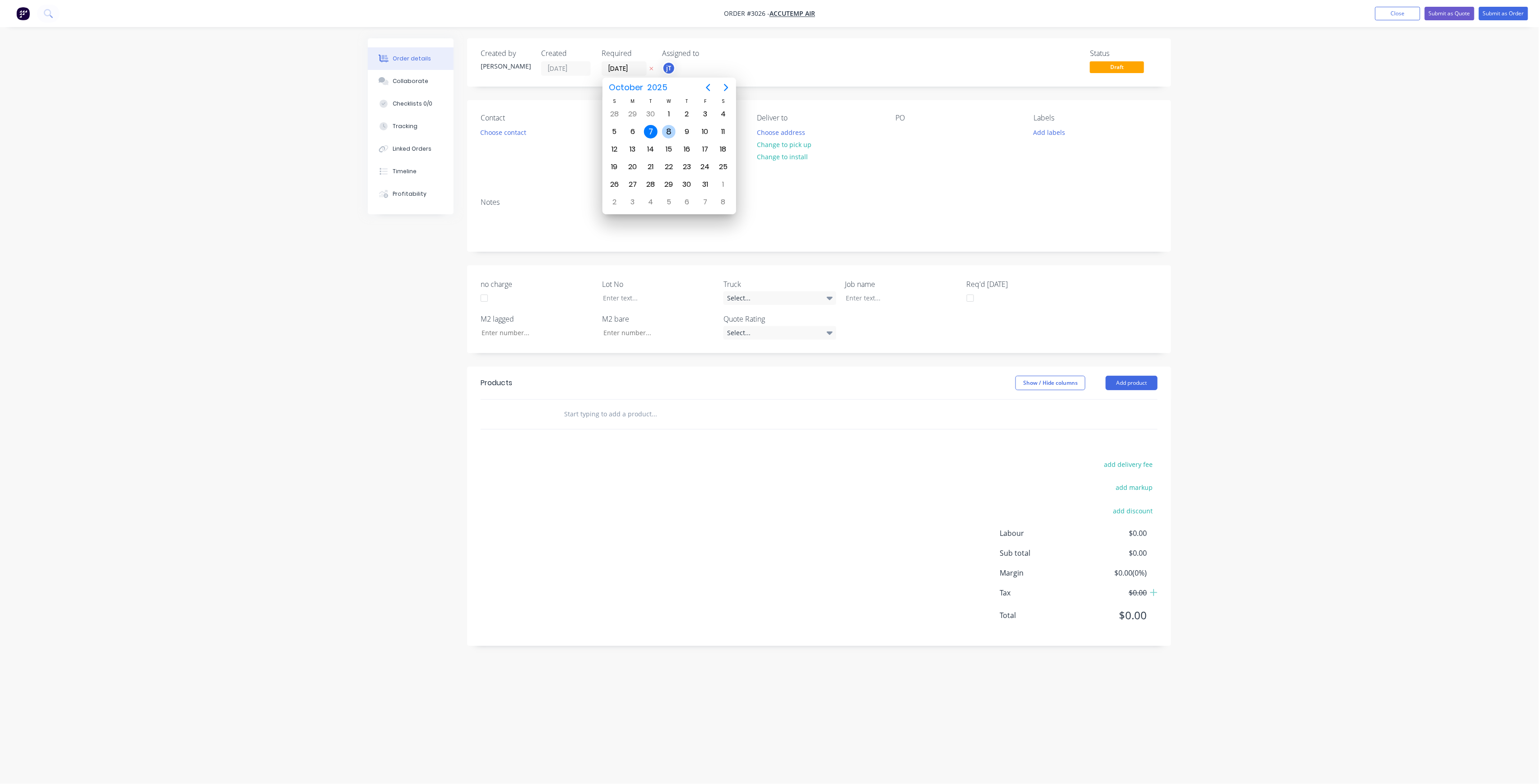
type input "[DATE]"
click at [491, 134] on button "Choose contact" at bounding box center [503, 132] width 56 height 12
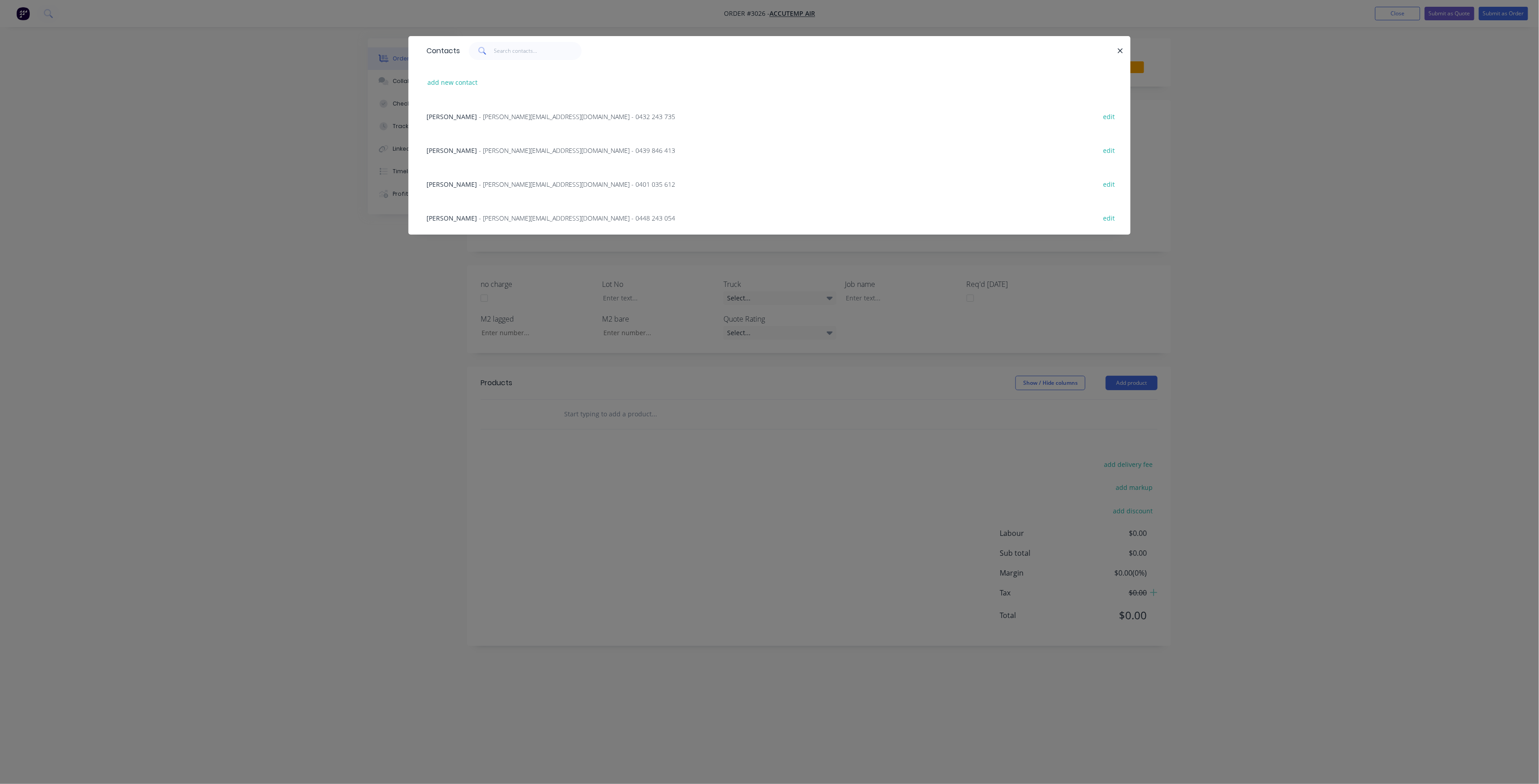
drag, startPoint x: 470, startPoint y: 217, endPoint x: 575, endPoint y: 207, distance: 105.5
click at [479, 217] on span "- [PERSON_NAME][EMAIL_ADDRESS][DOMAIN_NAME] - 0448 243 054" at bounding box center [577, 218] width 197 height 8
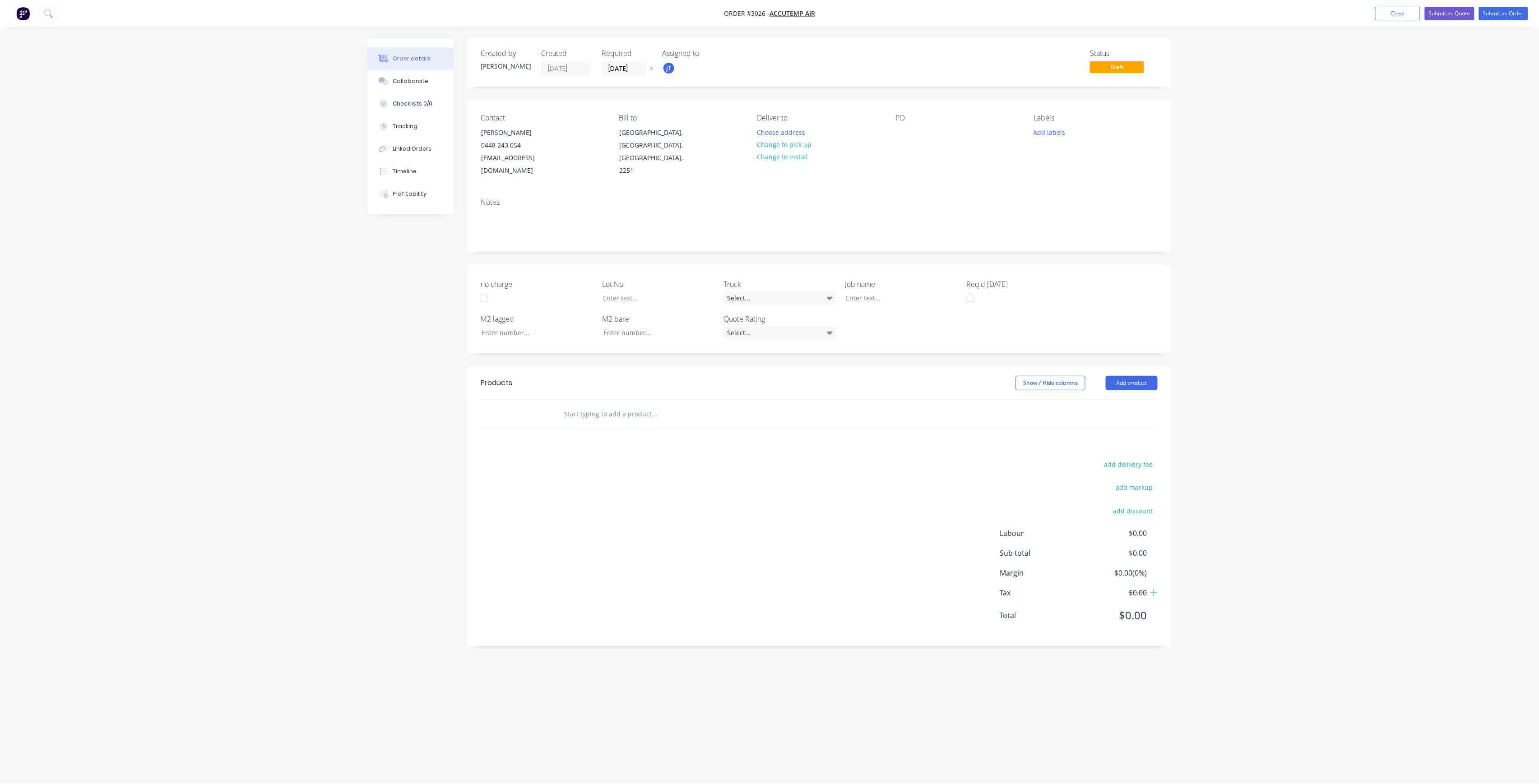
drag, startPoint x: 805, startPoint y: 147, endPoint x: 857, endPoint y: 132, distance: 54.1
click at [806, 147] on button "Change to pick up" at bounding box center [784, 144] width 64 height 12
click at [902, 134] on div at bounding box center [903, 133] width 14 height 13
drag, startPoint x: 933, startPoint y: 152, endPoint x: 899, endPoint y: 134, distance: 38.5
click at [899, 134] on div "DONNISON ST SIT MEASURE RE MAKE" at bounding box center [924, 142] width 58 height 32
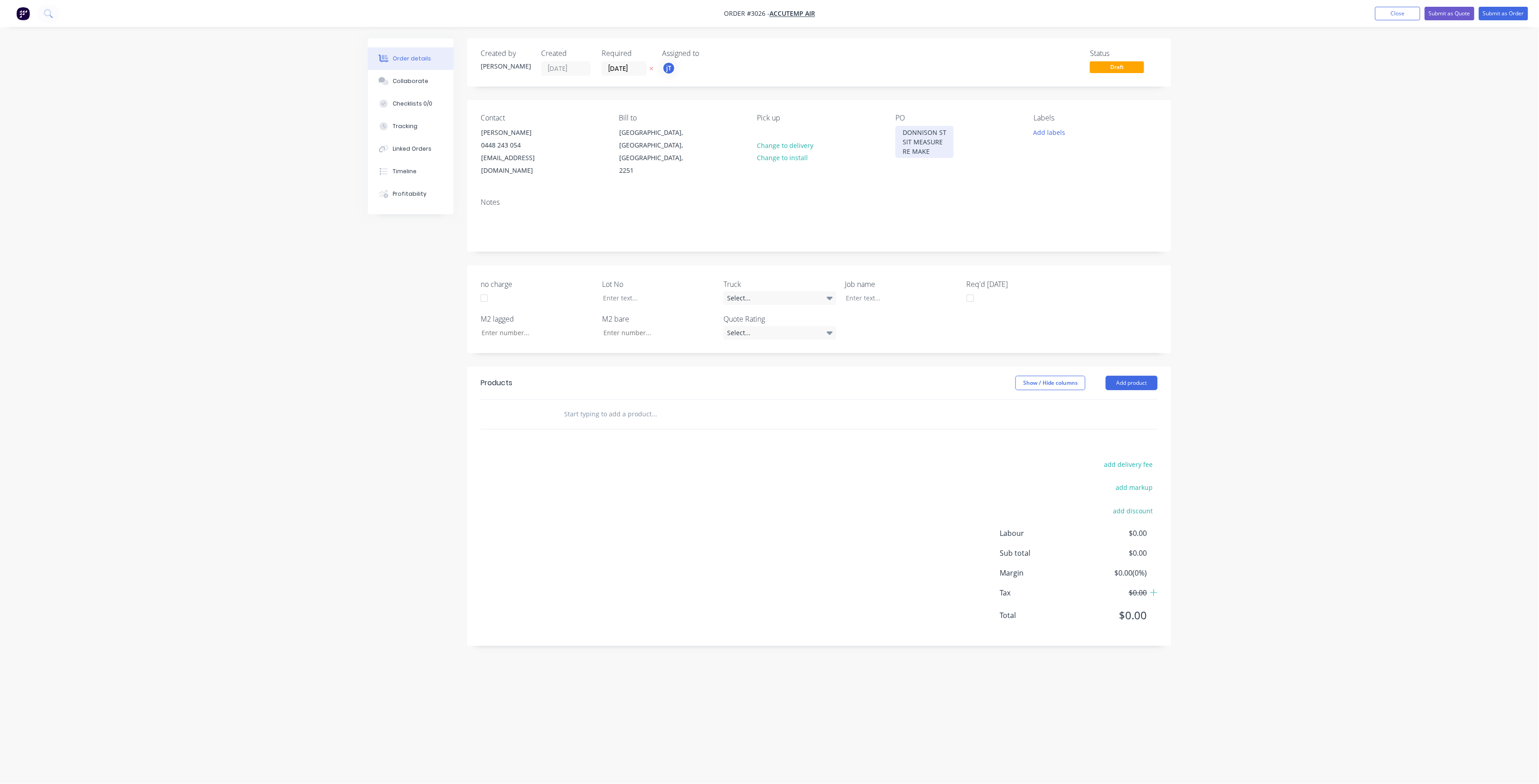
copy div "DONNISON ST SIT MEASURE RE MAKE"
click at [885, 291] on div at bounding box center [895, 298] width 113 height 13
paste div
drag, startPoint x: 654, startPoint y: 296, endPoint x: 660, endPoint y: 293, distance: 6.7
click at [654, 296] on div "Lot No" at bounding box center [658, 296] width 113 height 35
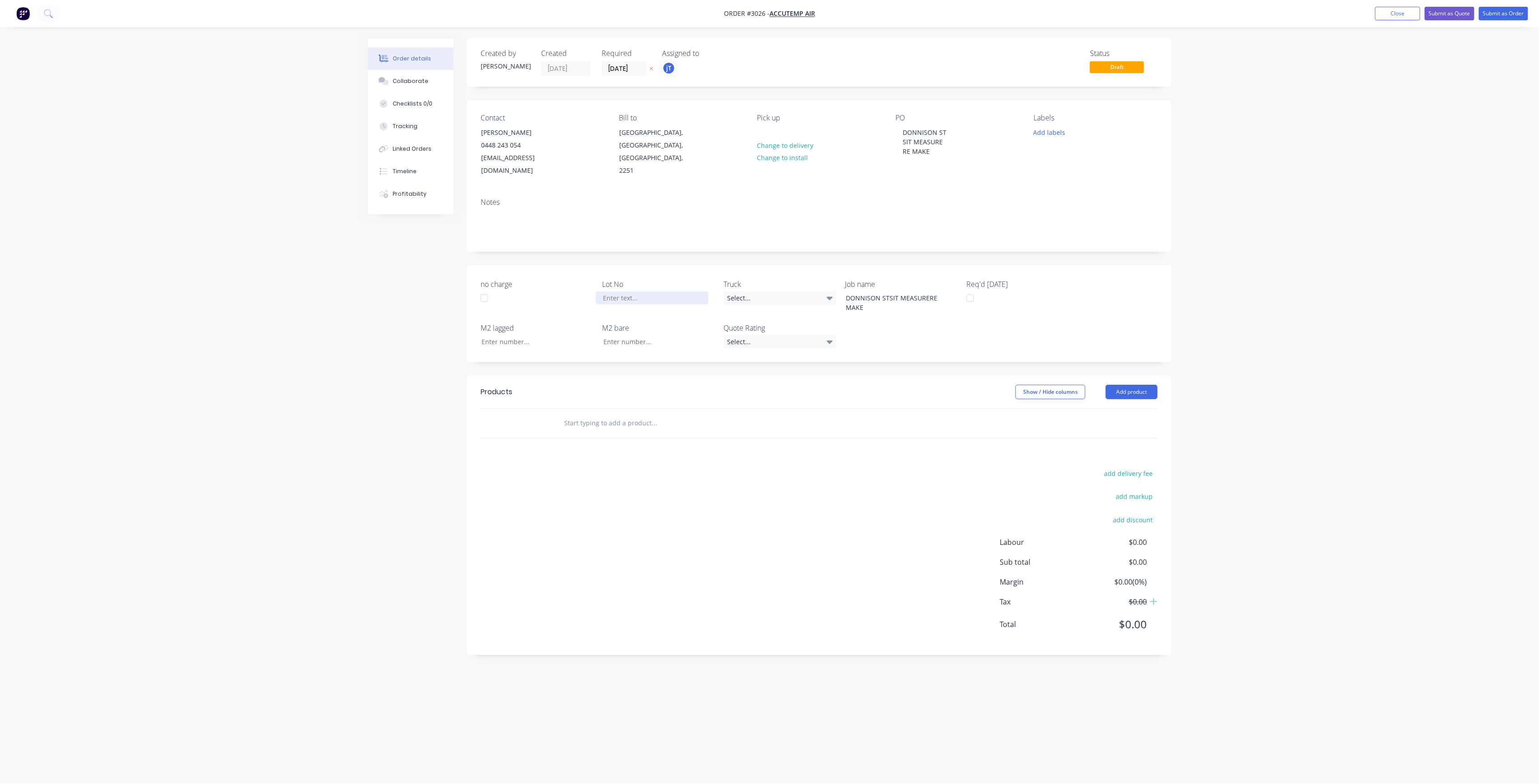
click at [668, 291] on div at bounding box center [652, 298] width 113 height 13
click at [1058, 134] on button "Add labels" at bounding box center [1049, 132] width 41 height 12
click at [1071, 163] on input "text" at bounding box center [1109, 159] width 94 height 18
click at [1078, 211] on div "LOT-524" at bounding box center [1072, 213] width 29 height 10
drag, startPoint x: 1094, startPoint y: 154, endPoint x: 1053, endPoint y: 154, distance: 41.0
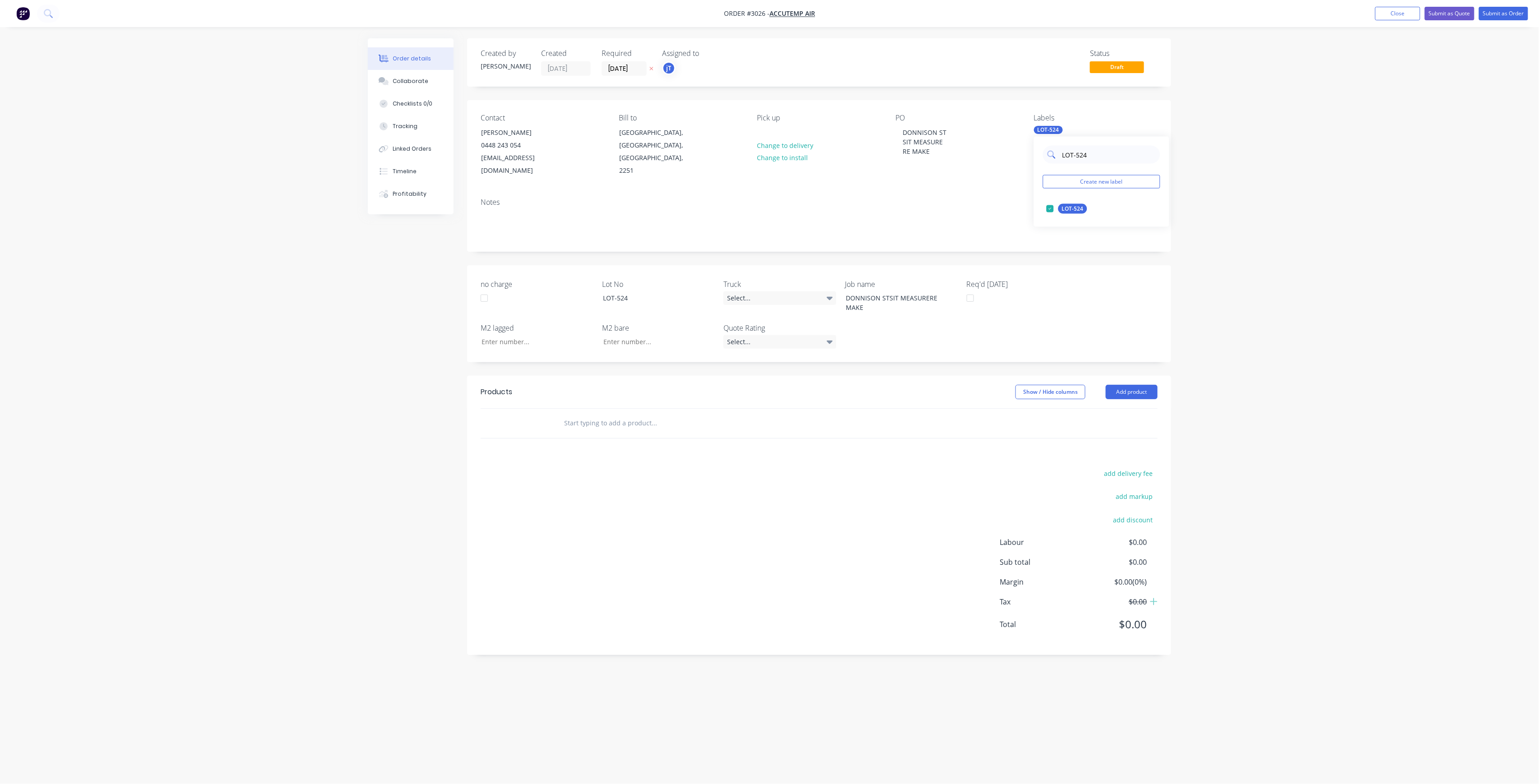
click at [1053, 154] on div "LOT-524" at bounding box center [1102, 155] width 117 height 18
click at [1093, 210] on div "Main Contract" at bounding box center [1080, 208] width 45 height 10
drag, startPoint x: 1099, startPoint y: 154, endPoint x: 1046, endPoint y: 154, distance: 53.0
click at [1046, 154] on div "MAIN" at bounding box center [1102, 155] width 117 height 18
type input "VAR"
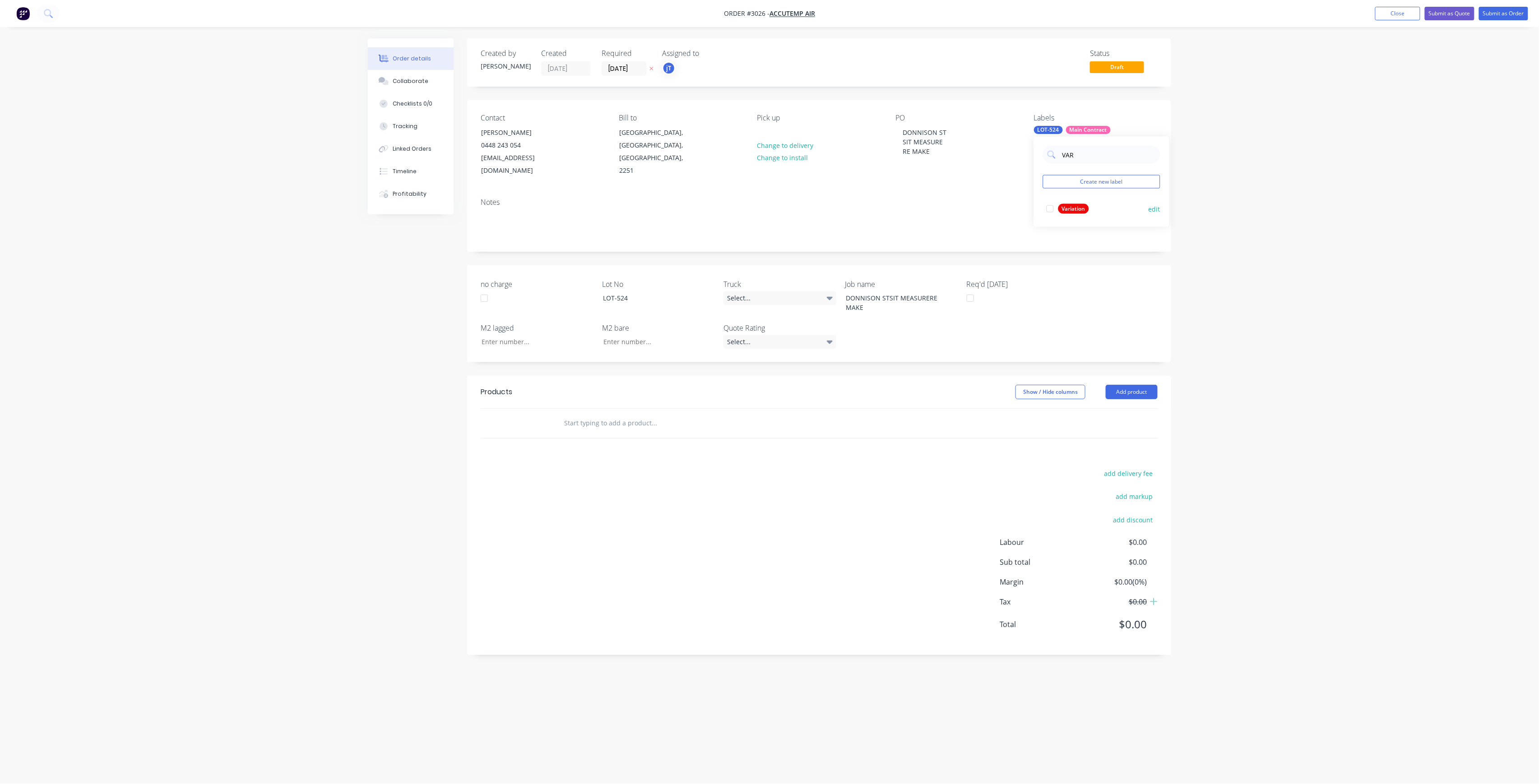
click at [1086, 211] on div "Variation" at bounding box center [1073, 208] width 30 height 10
click at [615, 414] on input "text" at bounding box center [654, 423] width 180 height 18
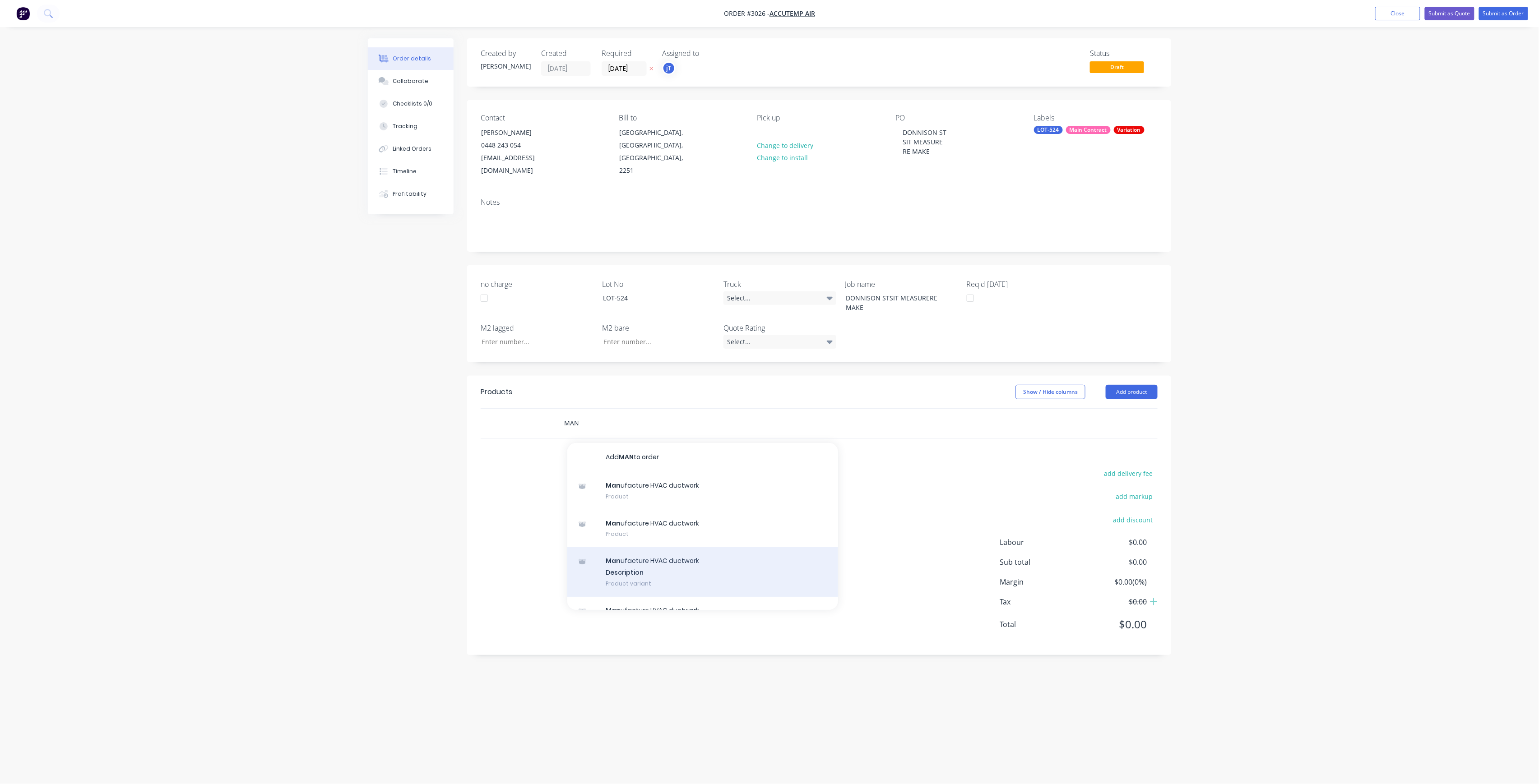
type input "MAN"
click at [682, 567] on div "Man ufacture HVAC ductwork Description Product variant" at bounding box center [703, 571] width 271 height 50
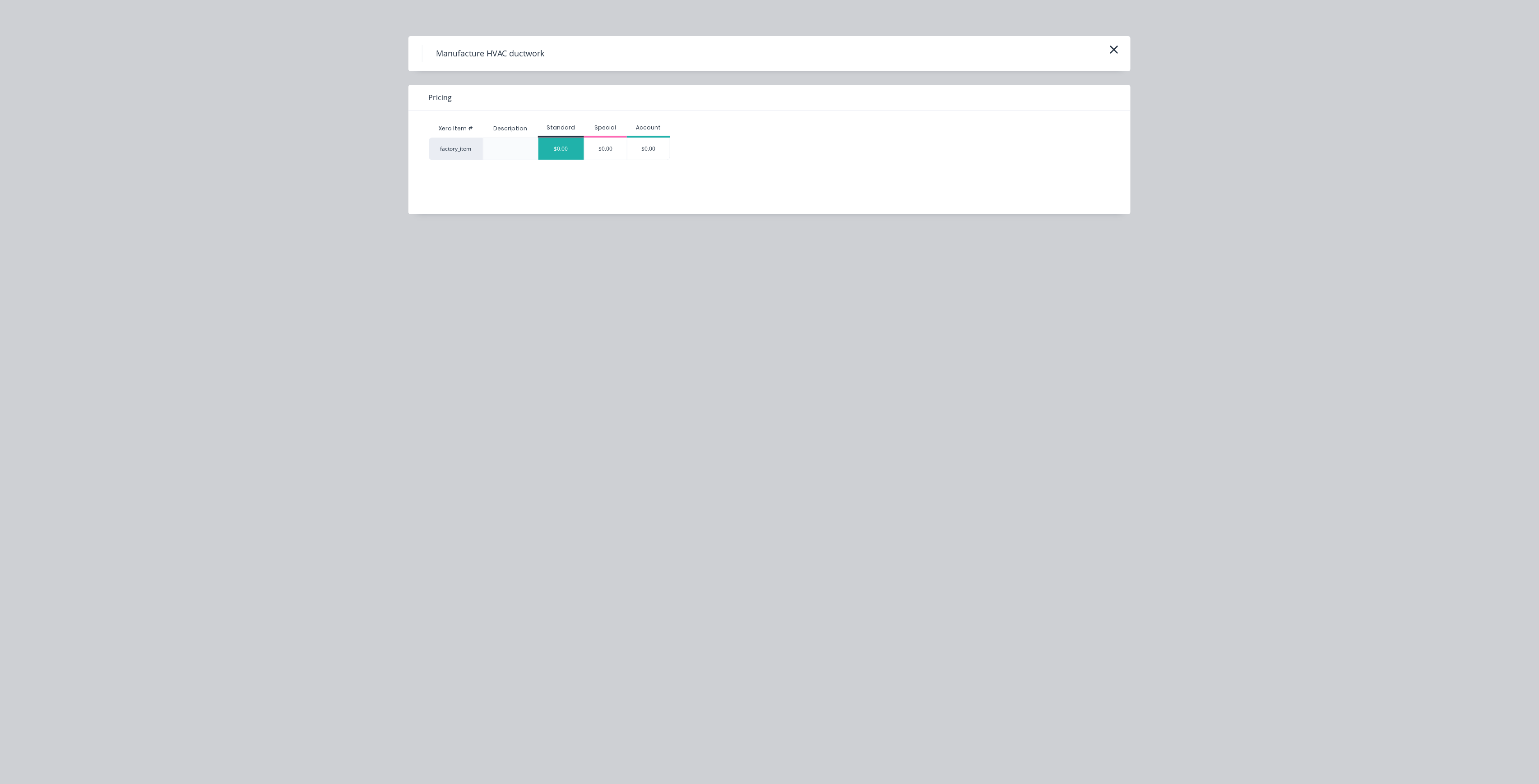
click at [554, 155] on div "$0.00" at bounding box center [561, 149] width 45 height 21
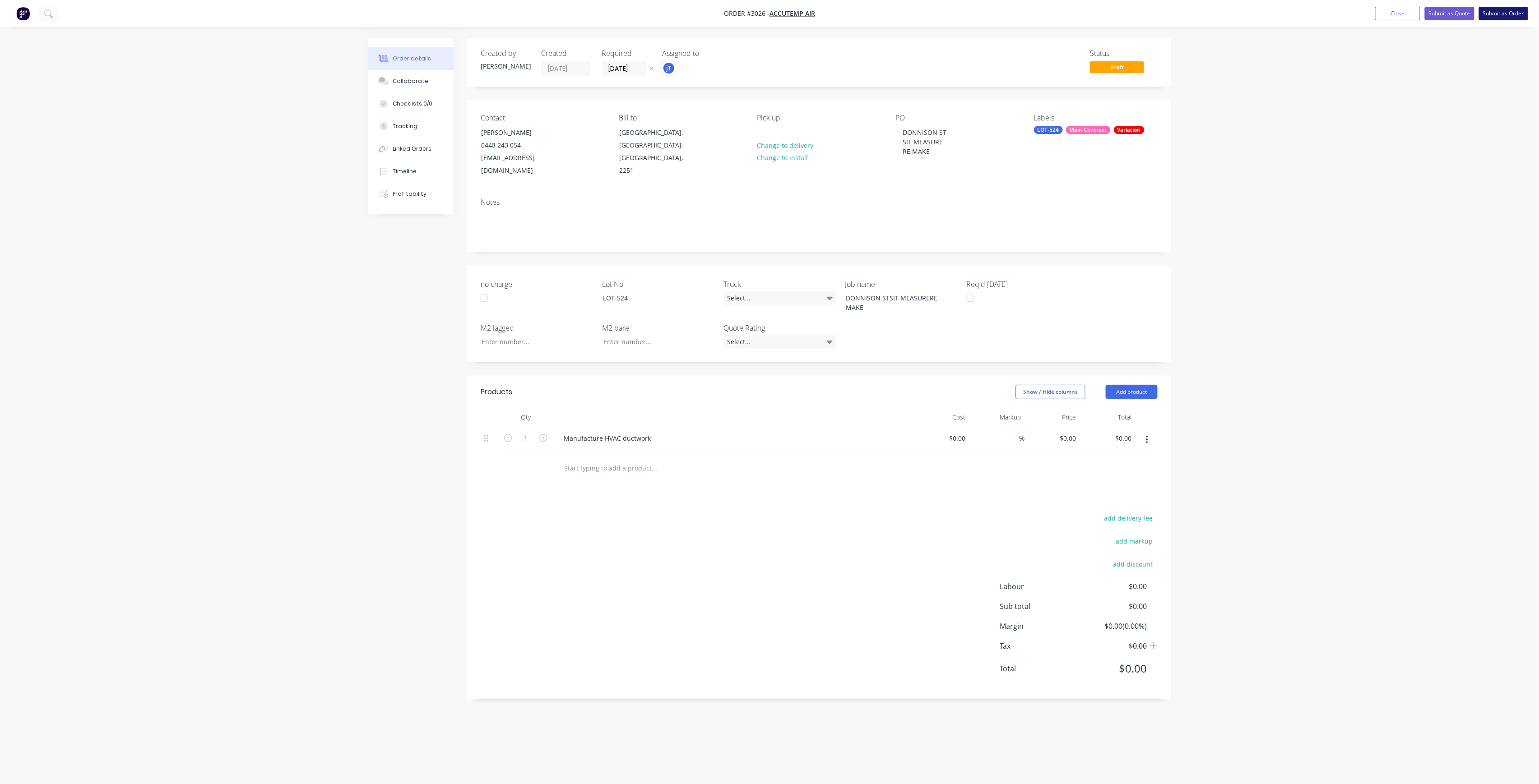
click at [1512, 13] on button "Submit as Order" at bounding box center [1504, 13] width 49 height 14
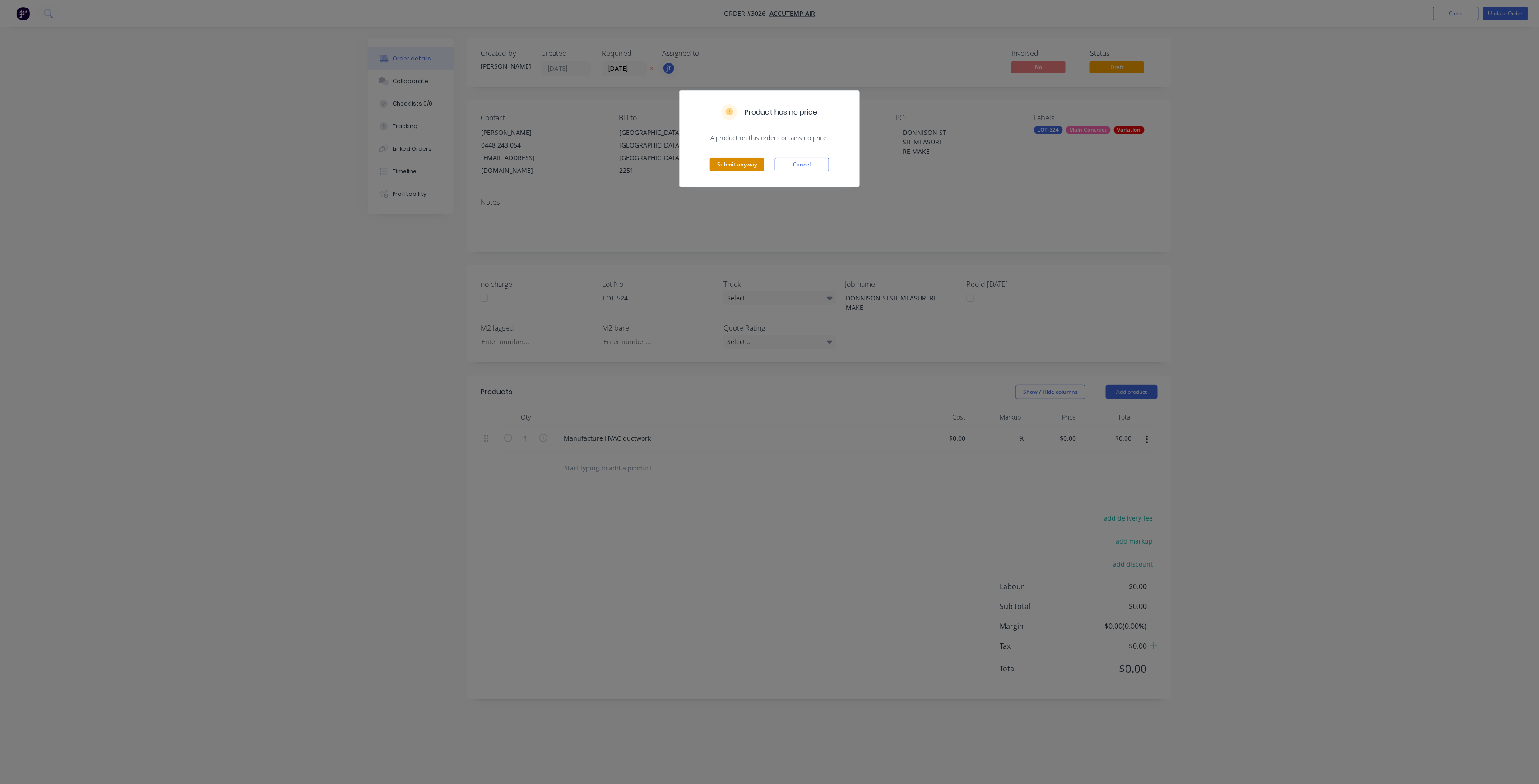
click at [733, 168] on button "Submit anyway" at bounding box center [737, 164] width 54 height 14
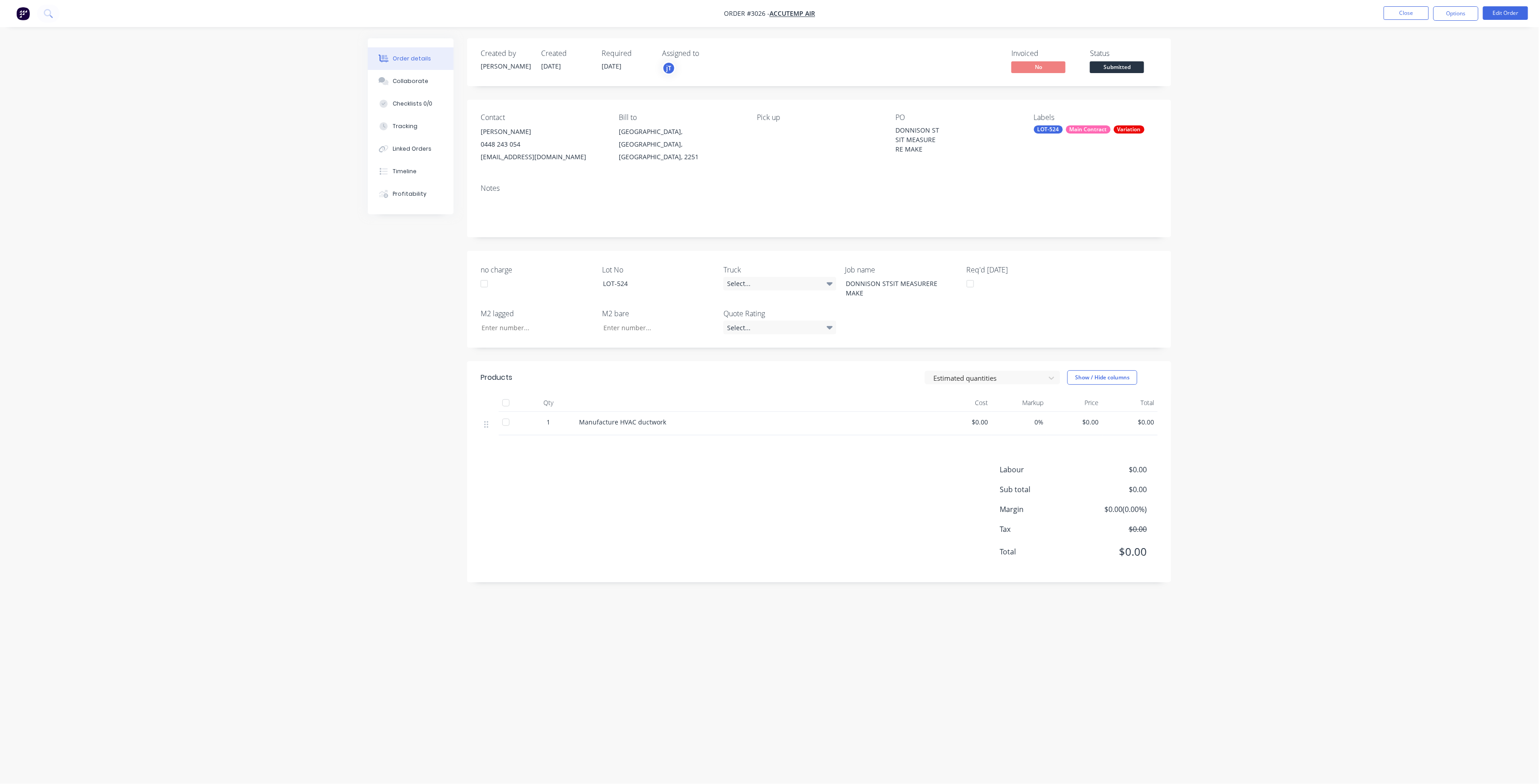
click at [1122, 67] on span "Submitted" at bounding box center [1117, 67] width 54 height 11
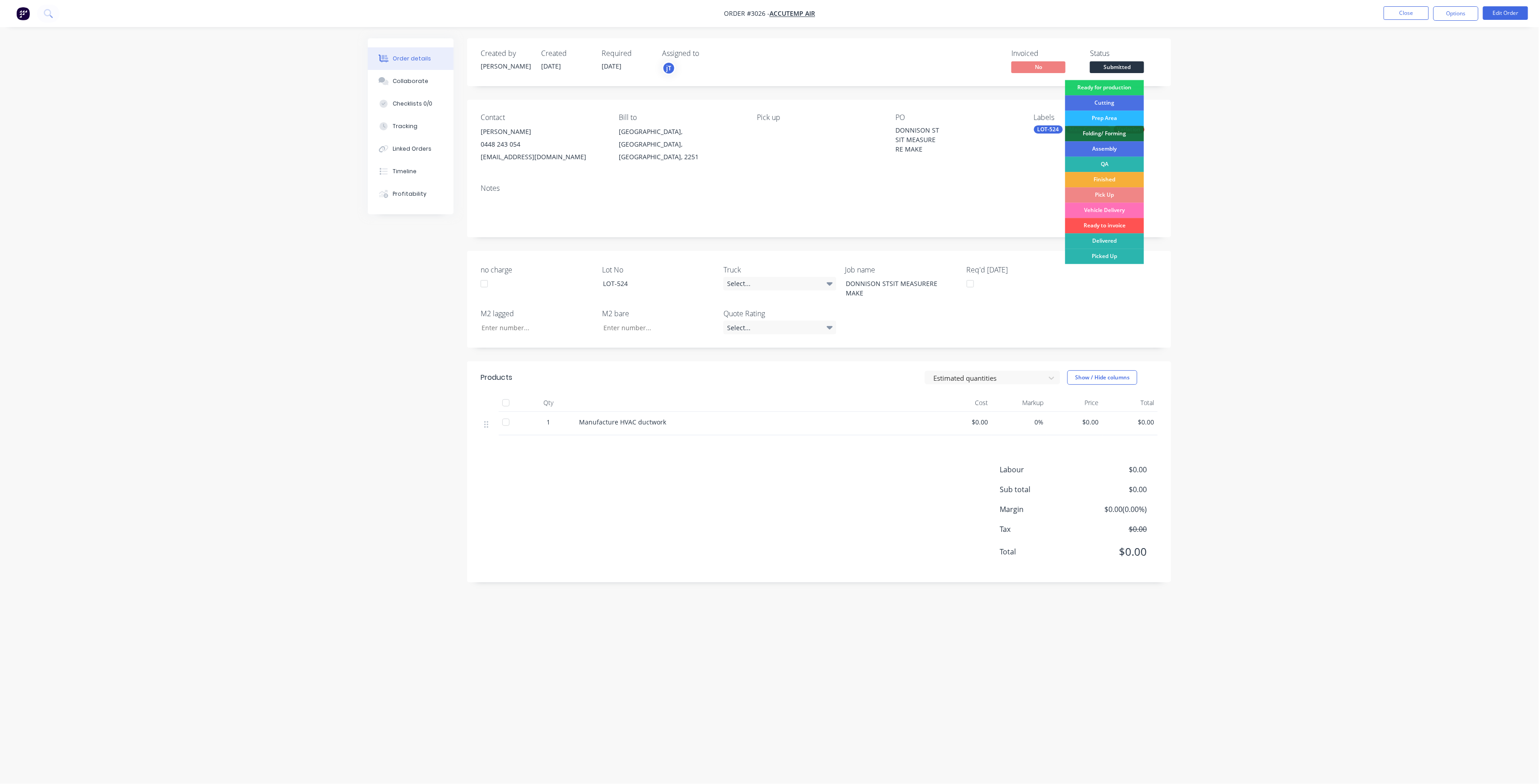
click at [1129, 88] on div "Ready for production" at bounding box center [1105, 88] width 79 height 16
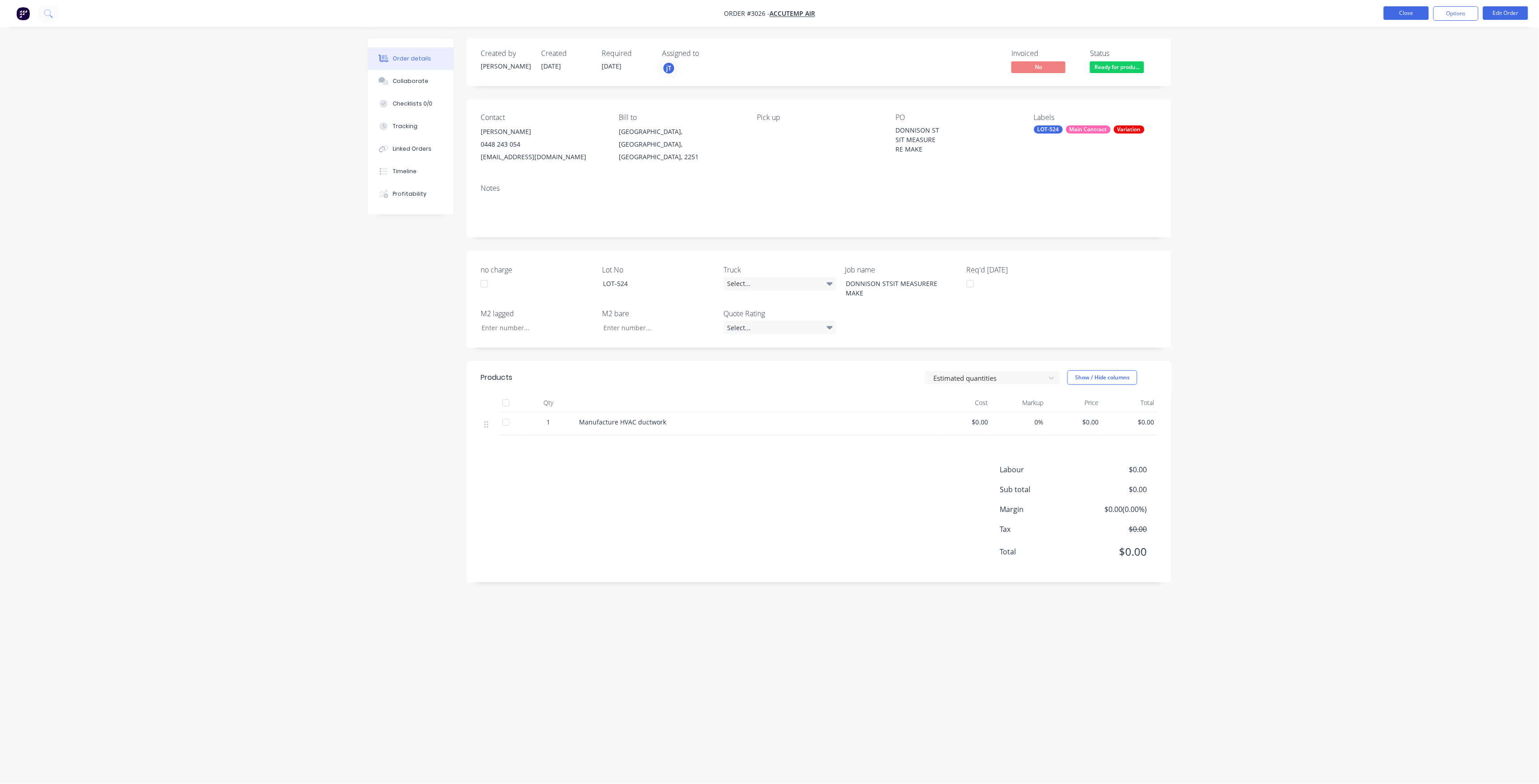
click at [1412, 18] on button "Close" at bounding box center [1406, 13] width 45 height 14
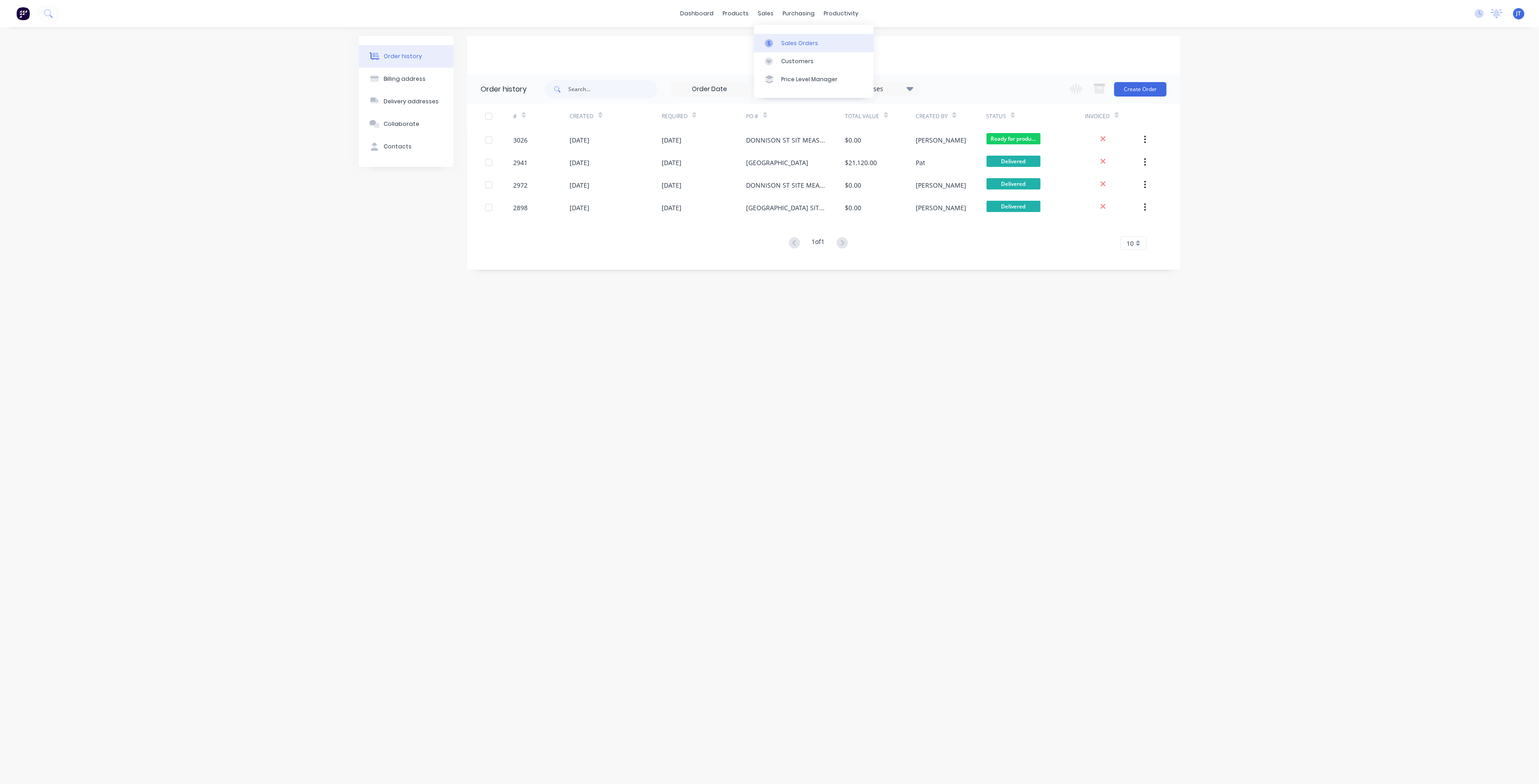
click at [804, 41] on div "Sales Orders" at bounding box center [800, 44] width 37 height 8
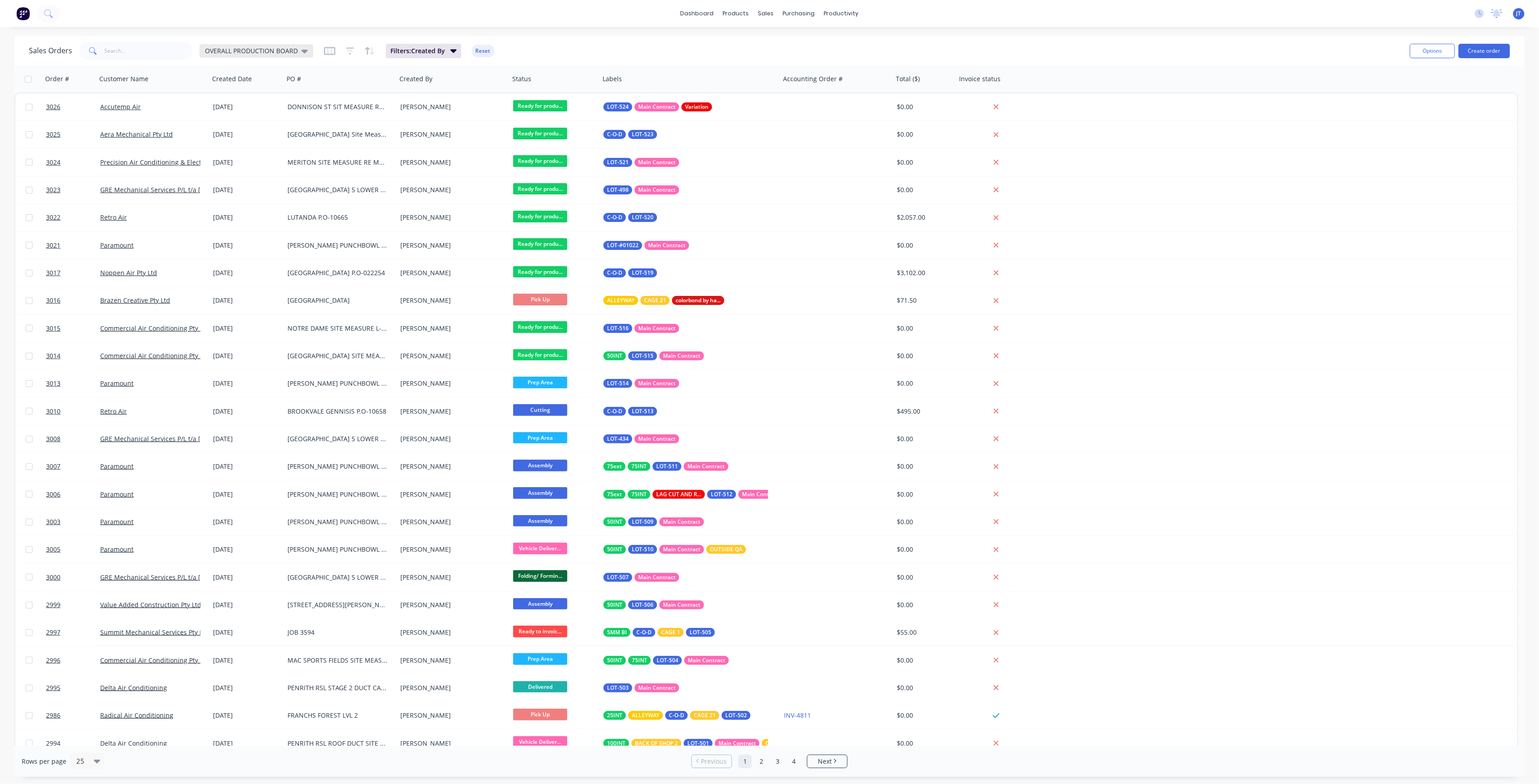
click at [286, 56] on div "OVERALL PRODUCTION BOARD" at bounding box center [256, 51] width 114 height 14
click at [221, 128] on button "None" at bounding box center [253, 127] width 103 height 10
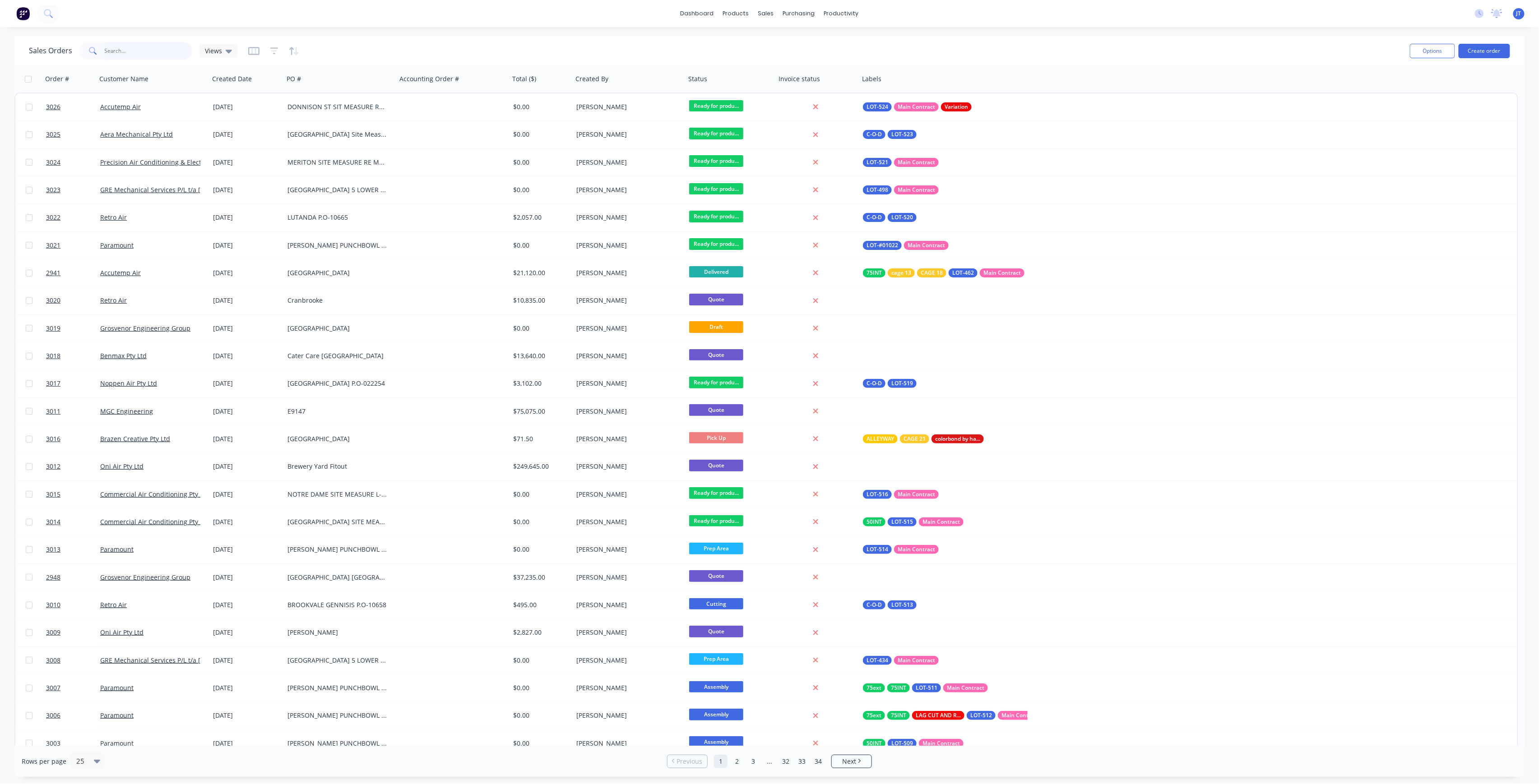
click at [174, 58] on input "text" at bounding box center [148, 51] width 88 height 18
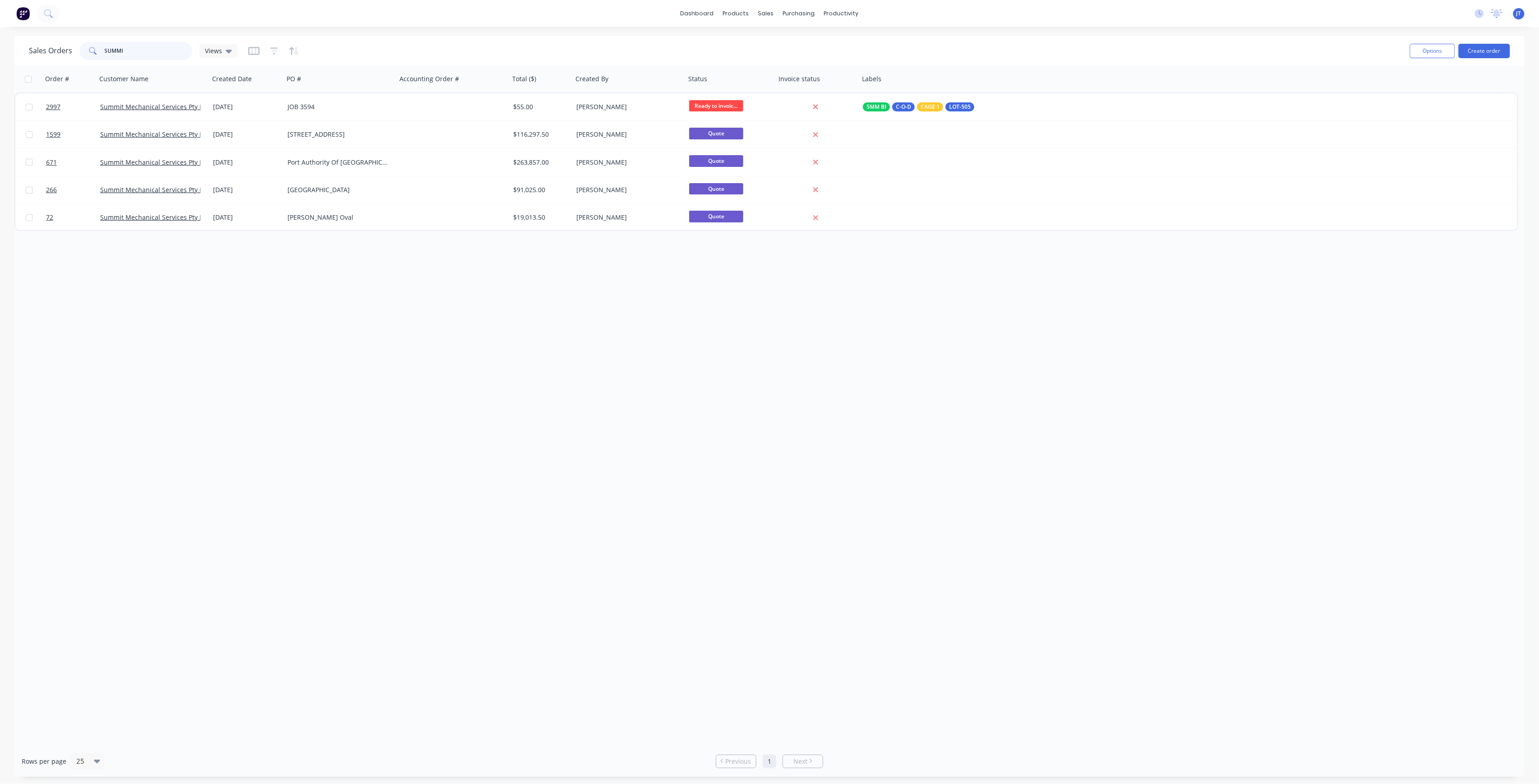
type input "SUMMI"
